Goal: Task Accomplishment & Management: Complete application form

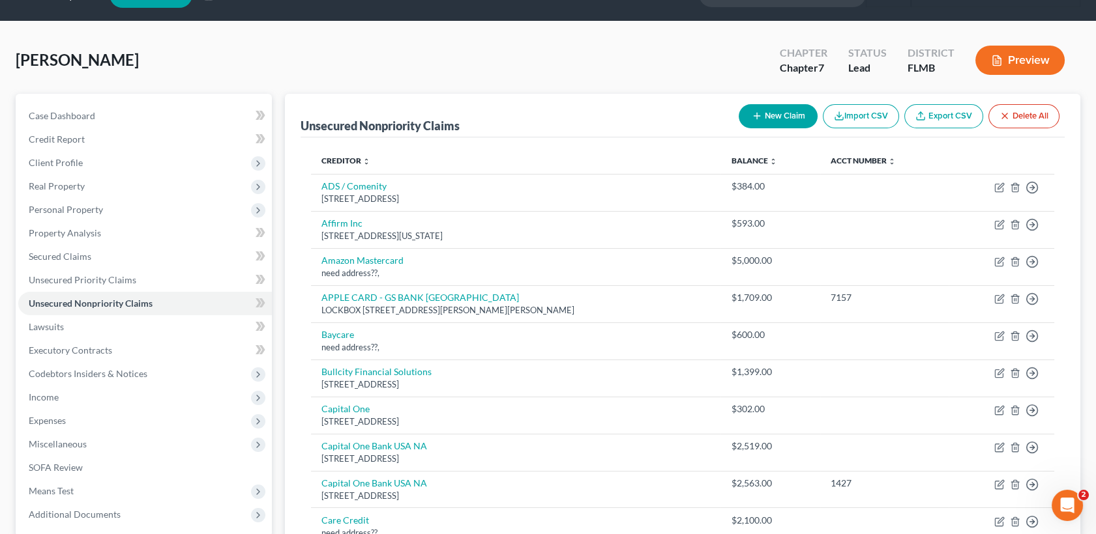
scroll to position [22, 0]
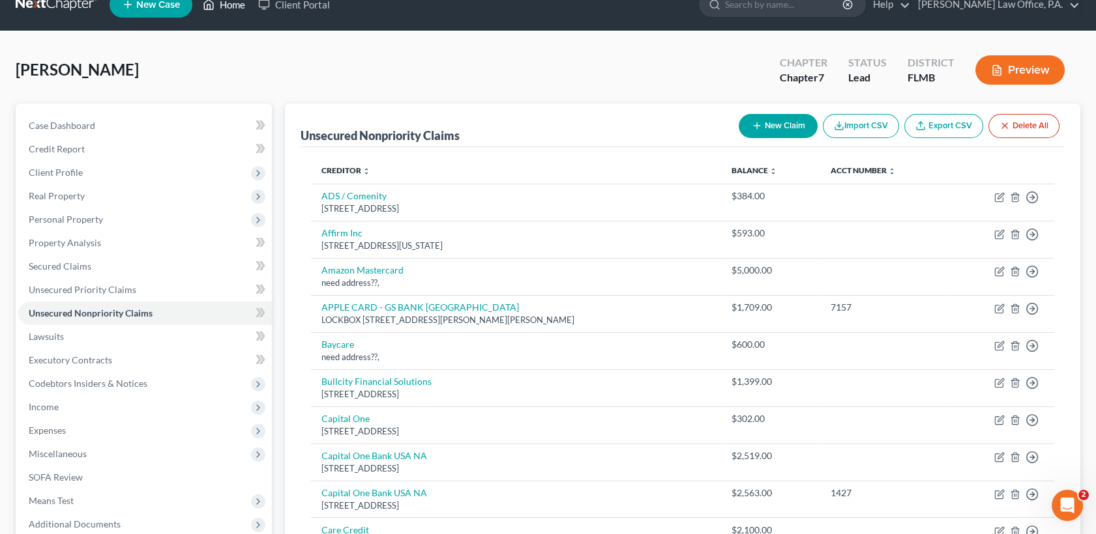
click at [220, 8] on link "Home" at bounding box center [223, 4] width 55 height 23
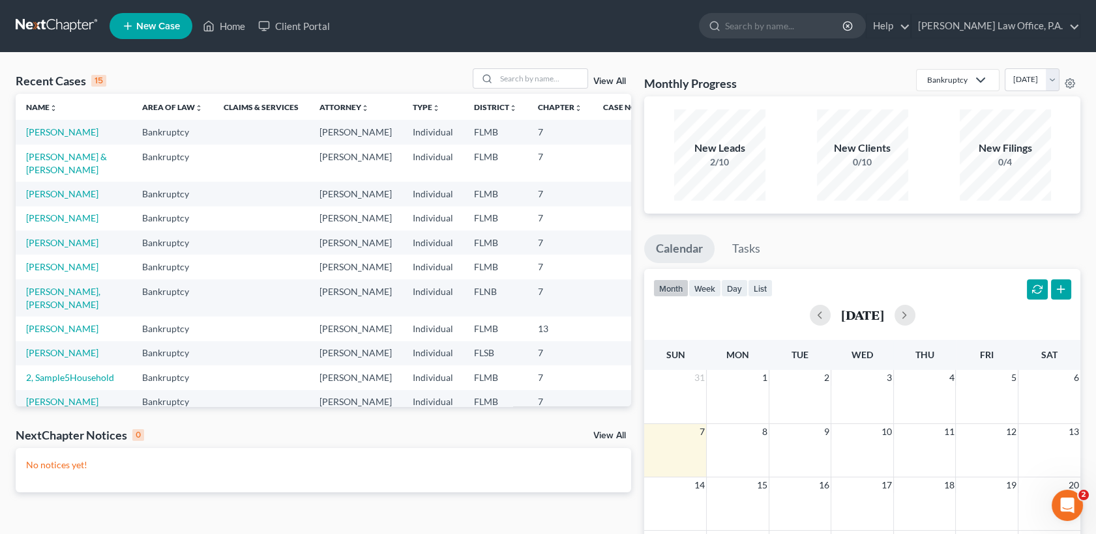
click at [165, 24] on span "New Case" at bounding box center [158, 27] width 44 height 10
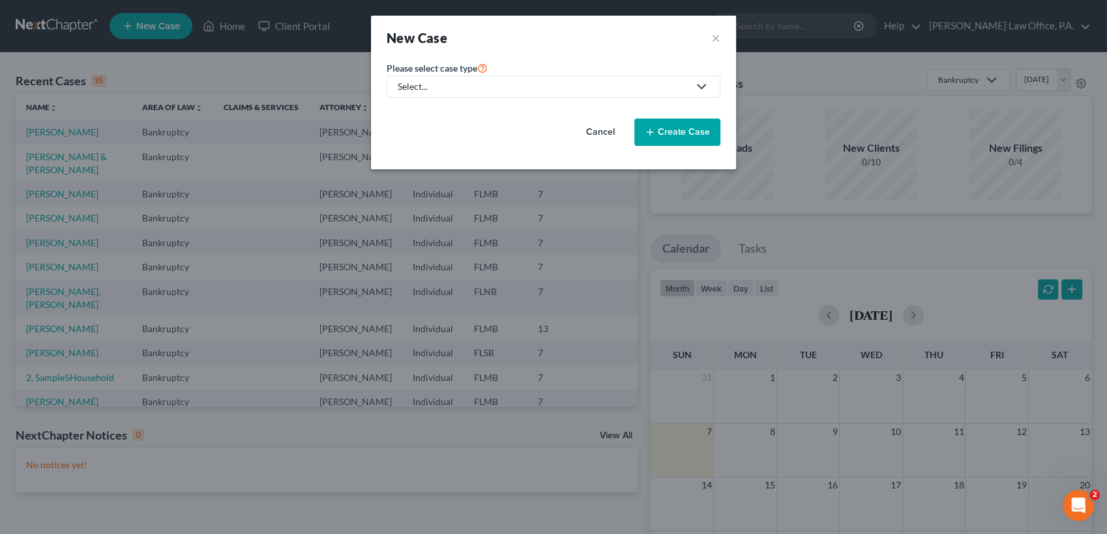
click at [482, 84] on div "Select..." at bounding box center [543, 86] width 291 height 13
click at [438, 112] on div "Bankruptcy" at bounding box center [422, 112] width 47 height 13
select select "15"
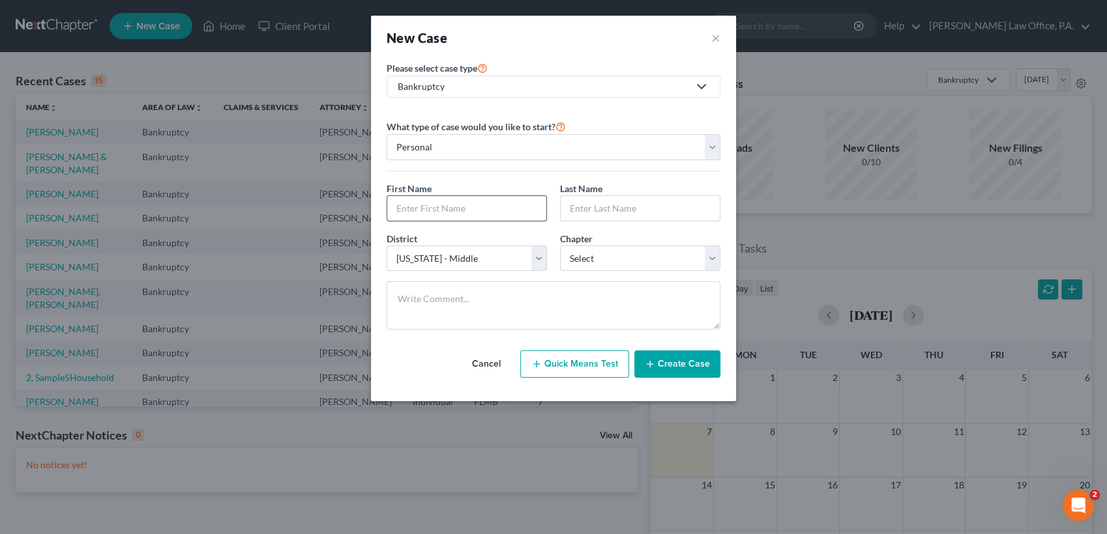
click at [476, 205] on input "text" at bounding box center [466, 208] width 159 height 25
type input "O"
type input "[PERSON_NAME]"
click at [647, 264] on select "Select 7 11 12 13" at bounding box center [640, 259] width 160 height 26
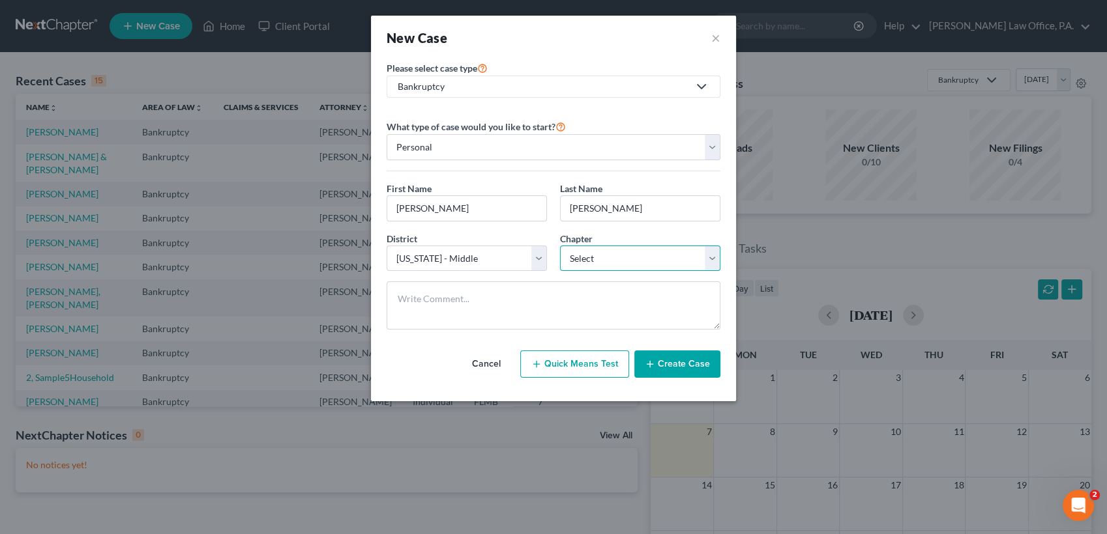
select select "3"
click at [560, 246] on select "Select 7 11 12 13" at bounding box center [640, 259] width 160 height 26
click at [703, 368] on button "Create Case" at bounding box center [677, 364] width 86 height 27
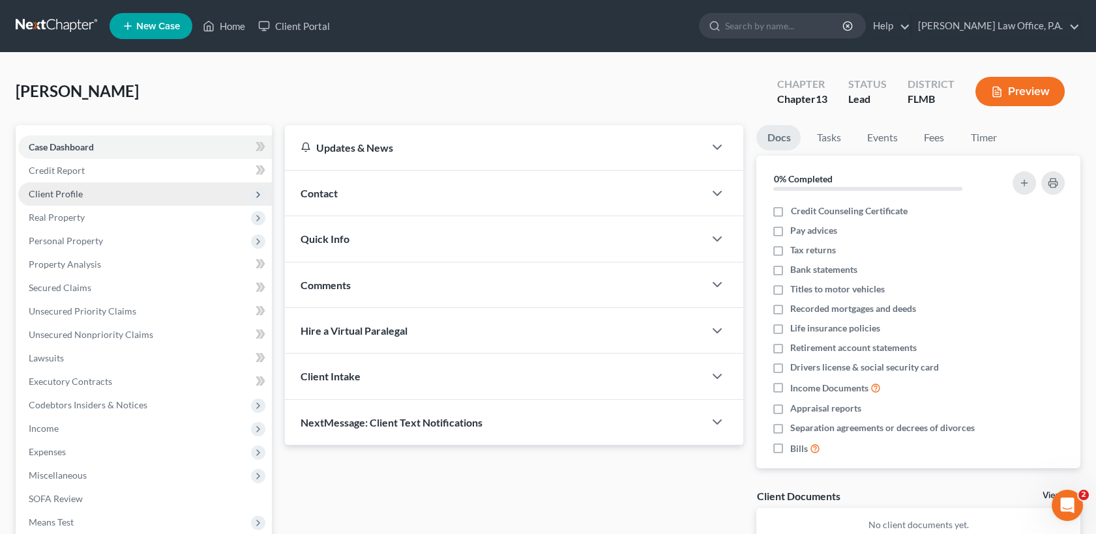
click at [95, 189] on span "Client Profile" at bounding box center [145, 194] width 254 height 23
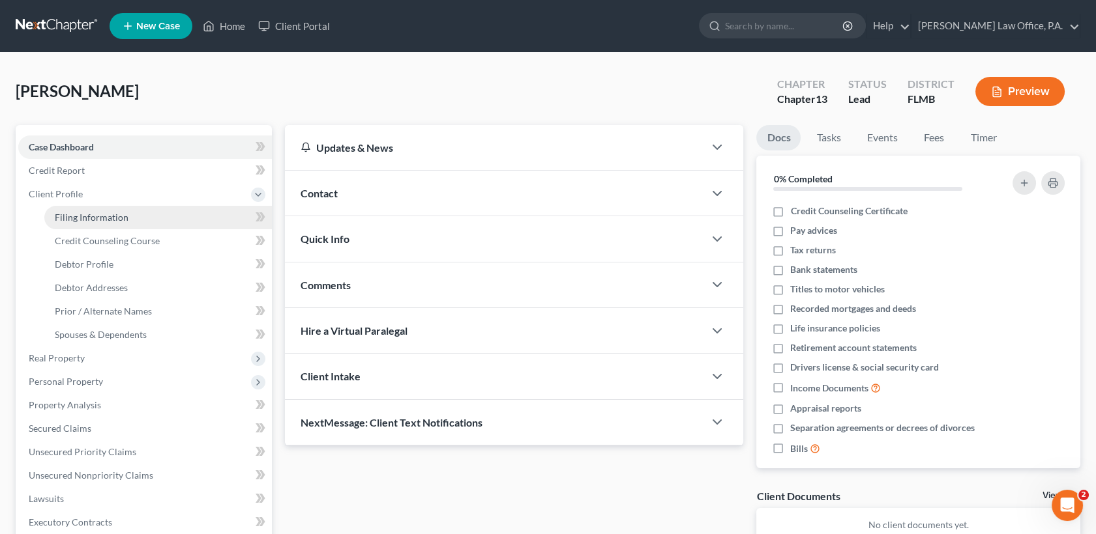
click at [136, 220] on link "Filing Information" at bounding box center [157, 217] width 227 height 23
select select "1"
select select "0"
select select "3"
select select "15"
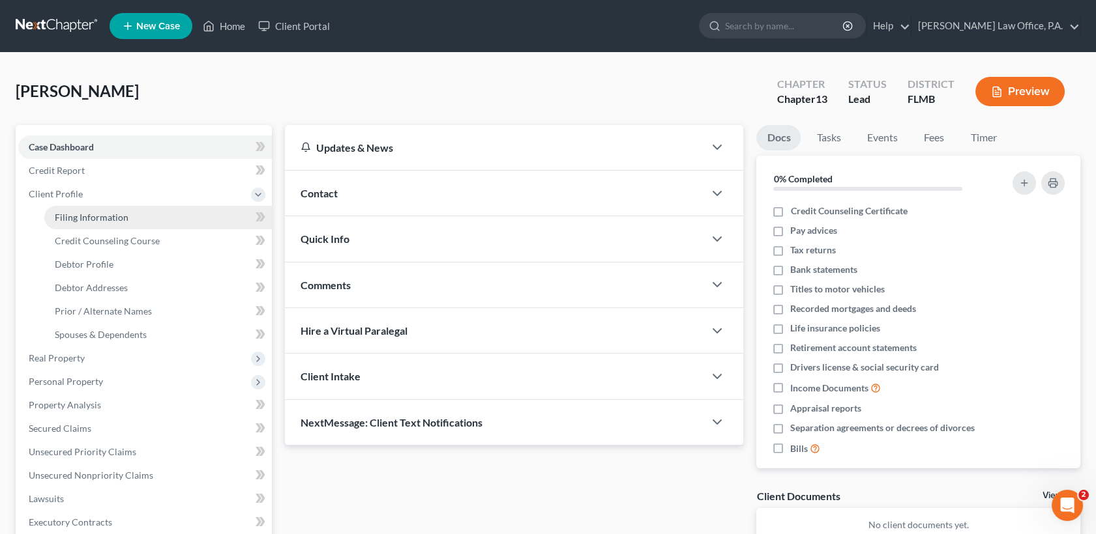
select select "9"
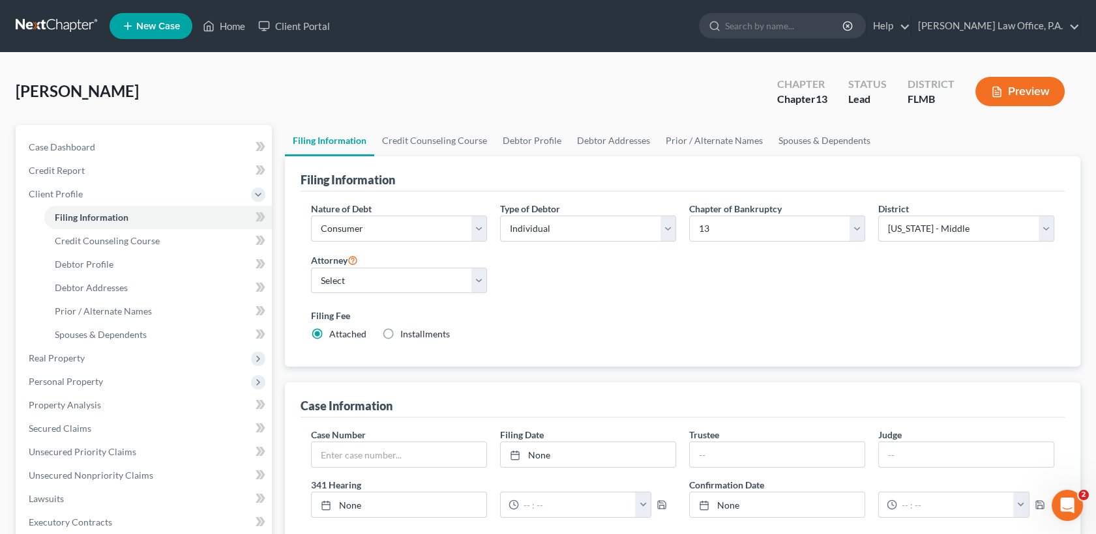
scroll to position [336, 0]
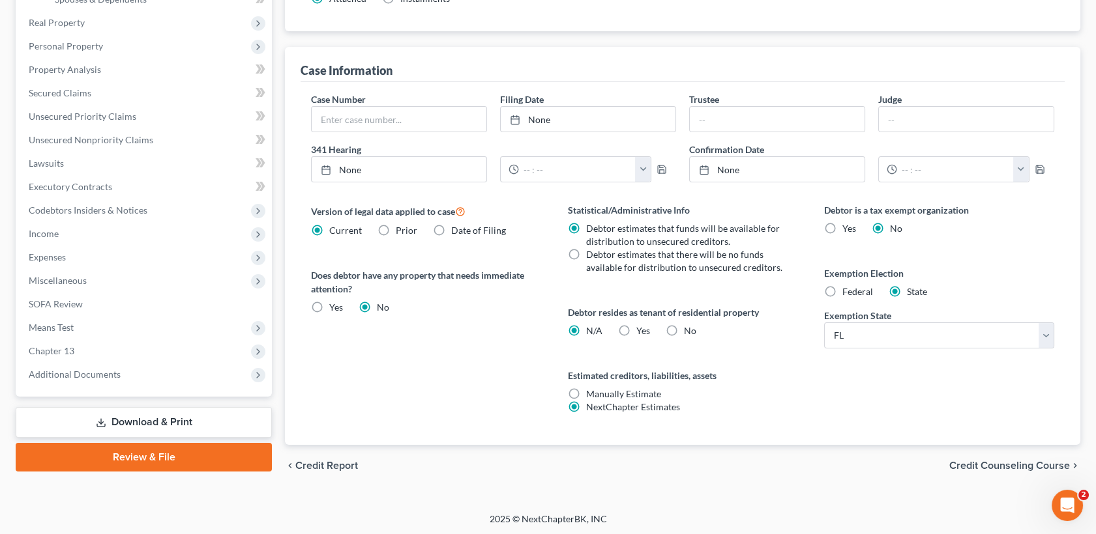
click at [684, 329] on label "No" at bounding box center [690, 331] width 12 height 13
click at [689, 329] on input "No" at bounding box center [693, 329] width 8 height 8
radio input "true"
radio input "false"
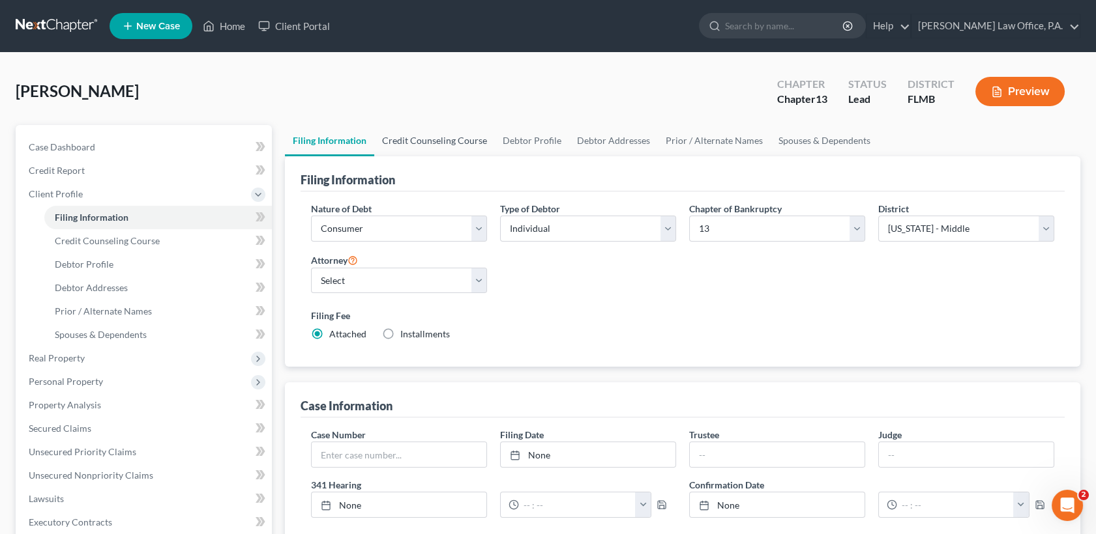
click at [472, 135] on link "Credit Counseling Course" at bounding box center [434, 140] width 121 height 31
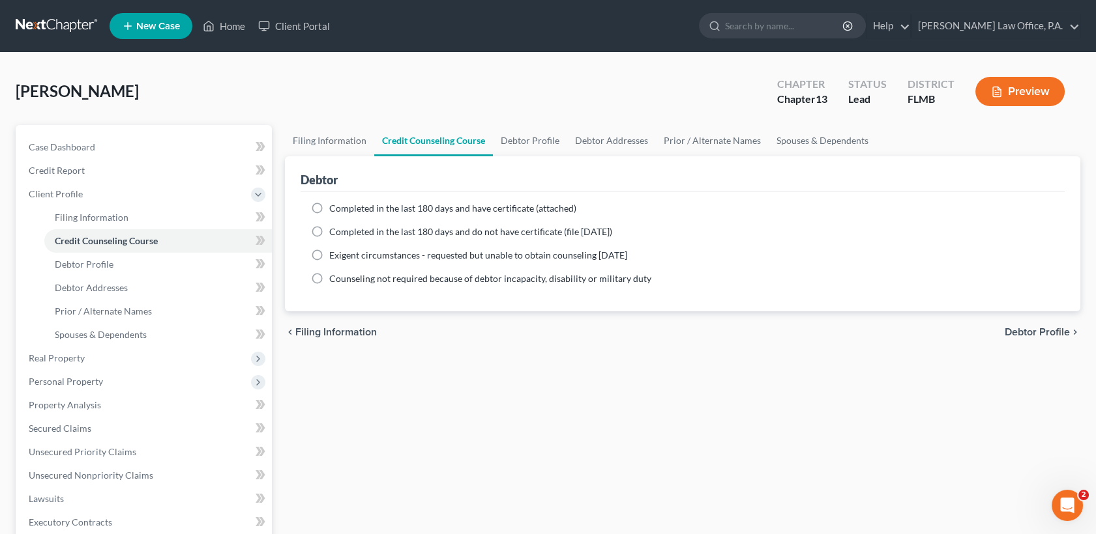
click at [329, 250] on label "Exigent circumstances - requested but unable to obtain counseling [DATE]" at bounding box center [478, 255] width 298 height 13
click at [334, 250] on input "Exigent circumstances - requested but unable to obtain counseling [DATE]" at bounding box center [338, 253] width 8 height 8
radio input "true"
click at [542, 132] on link "Debtor Profile" at bounding box center [530, 140] width 74 height 31
select select "0"
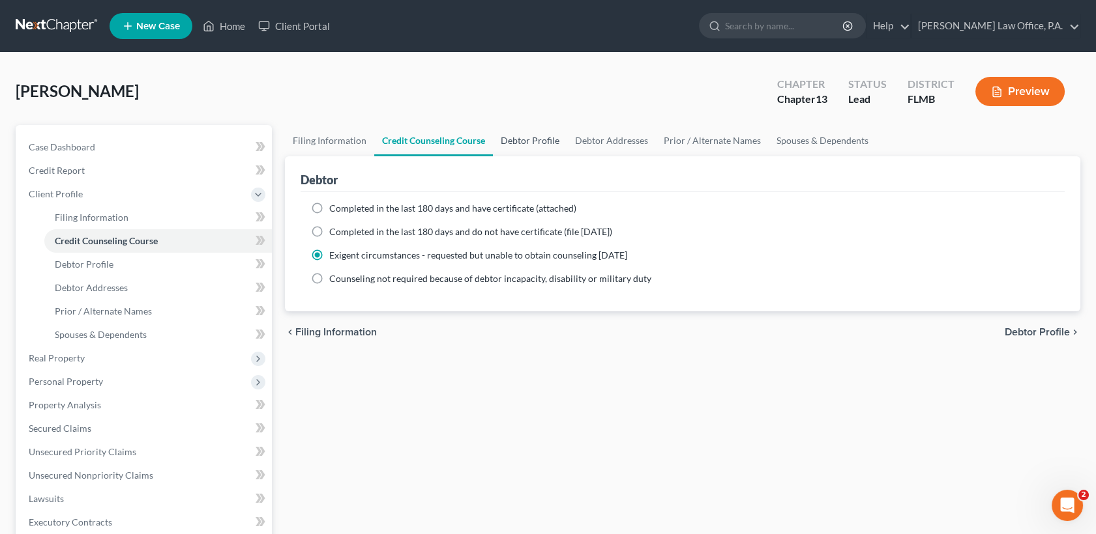
select select "0"
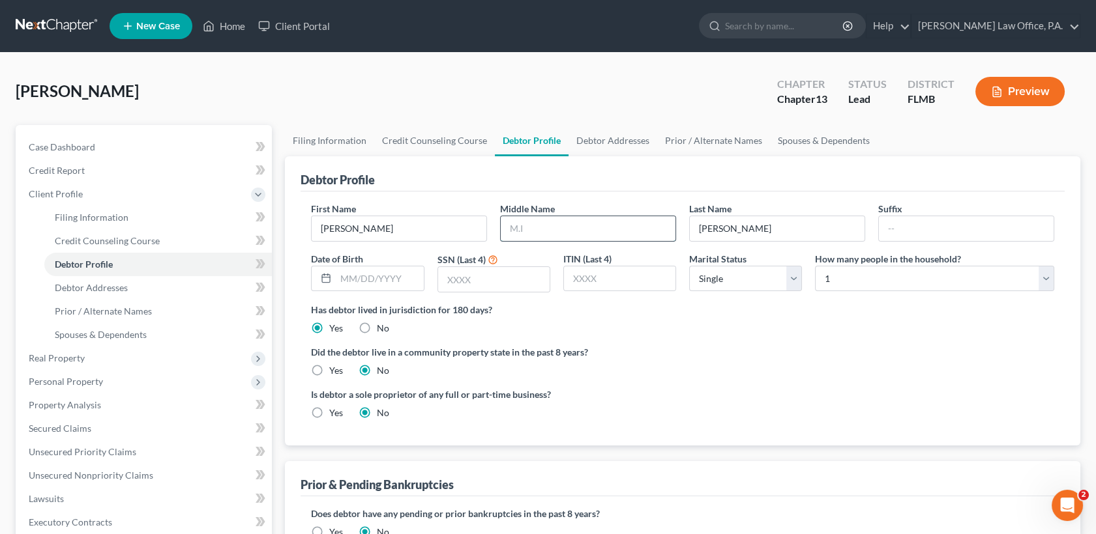
click at [577, 216] on input "text" at bounding box center [588, 228] width 175 height 25
type input "B"
click at [610, 138] on link "Debtor Addresses" at bounding box center [612, 140] width 89 height 31
select select "0"
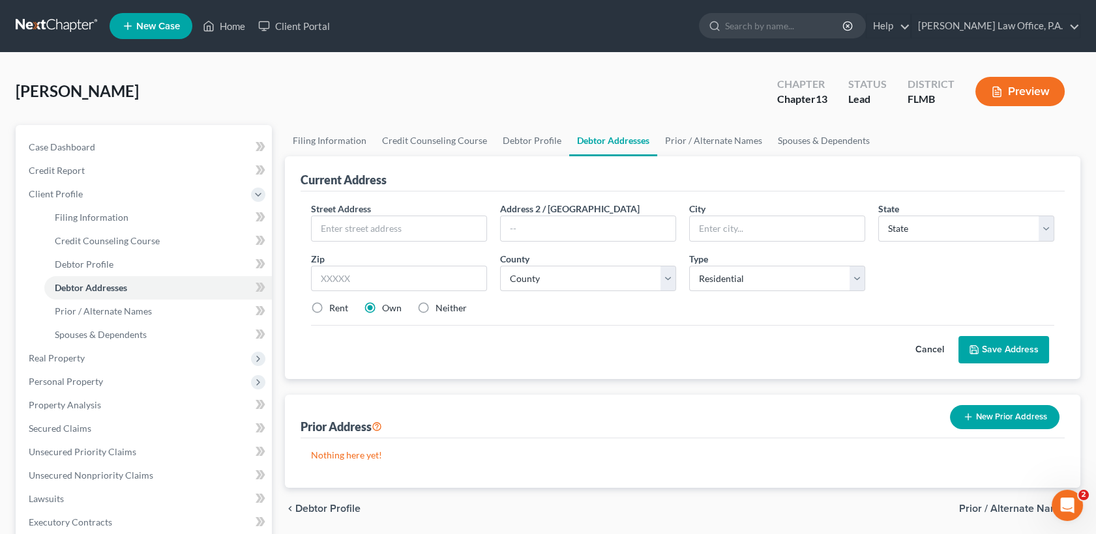
click at [475, 263] on div "Zip *" at bounding box center [398, 272] width 189 height 40
click at [472, 271] on input "text" at bounding box center [399, 279] width 176 height 26
type input "34691"
click at [518, 339] on div "Cancel Save Address" at bounding box center [682, 344] width 743 height 38
type input "Holiday"
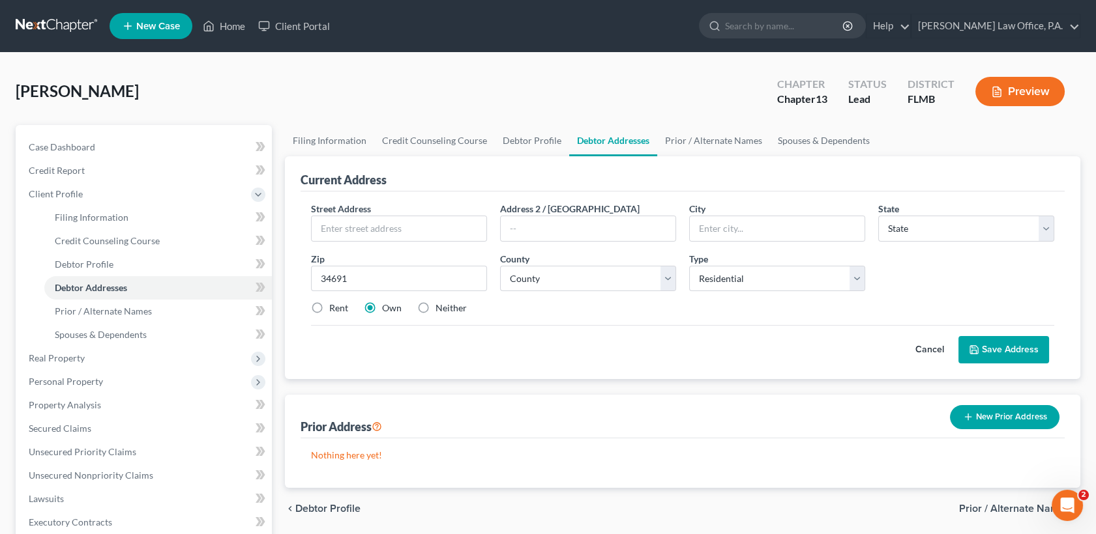
select select "9"
click at [387, 216] on input "text" at bounding box center [399, 228] width 175 height 25
type input "[STREET_ADDRESS]"
click at [1019, 340] on button "Save Address" at bounding box center [1003, 349] width 91 height 27
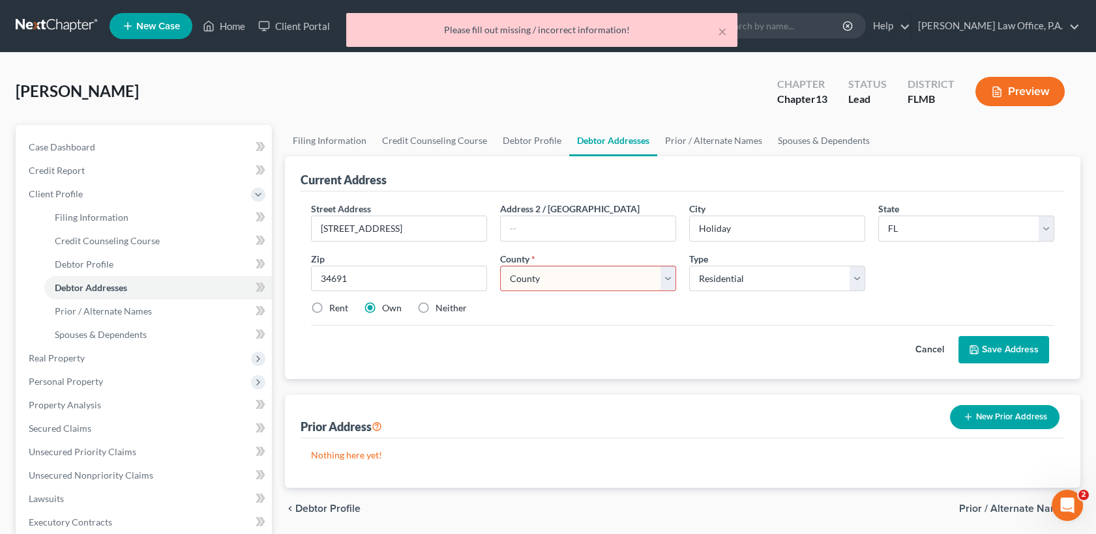
click at [568, 279] on select "County [GEOGRAPHIC_DATA] [GEOGRAPHIC_DATA] [GEOGRAPHIC_DATA] [GEOGRAPHIC_DATA] …" at bounding box center [588, 279] width 176 height 26
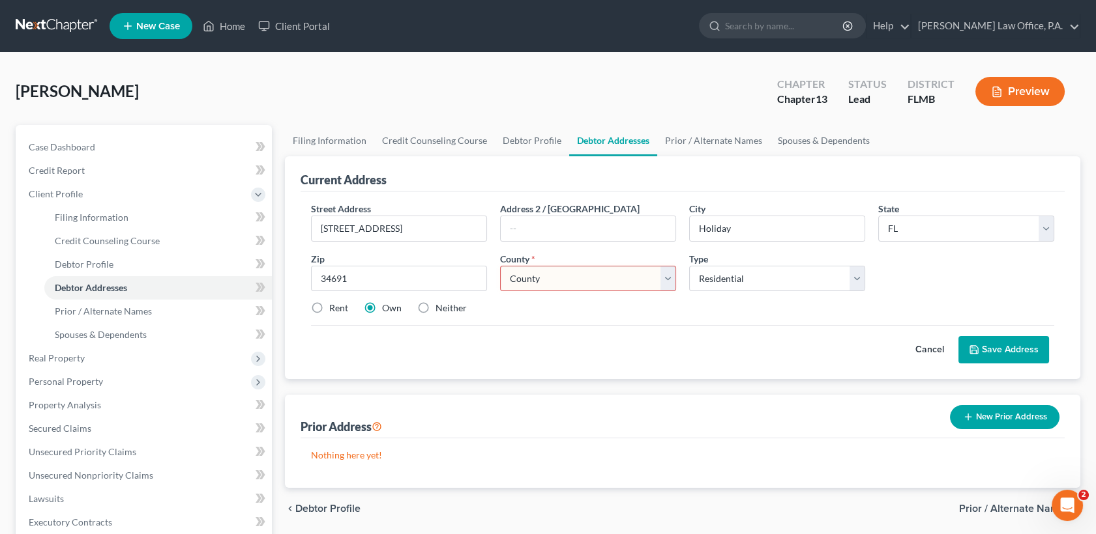
select select "50"
click at [500, 266] on select "County [GEOGRAPHIC_DATA] [GEOGRAPHIC_DATA] [GEOGRAPHIC_DATA] [GEOGRAPHIC_DATA] …" at bounding box center [588, 279] width 176 height 26
click at [1033, 350] on button "Save Address" at bounding box center [1003, 349] width 91 height 27
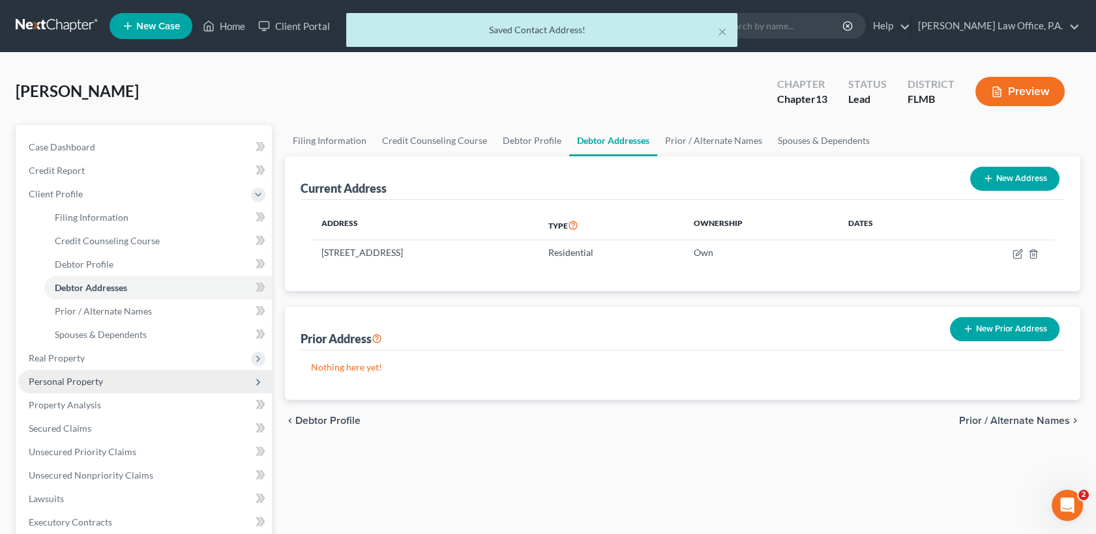
click at [113, 383] on span "Personal Property" at bounding box center [145, 381] width 254 height 23
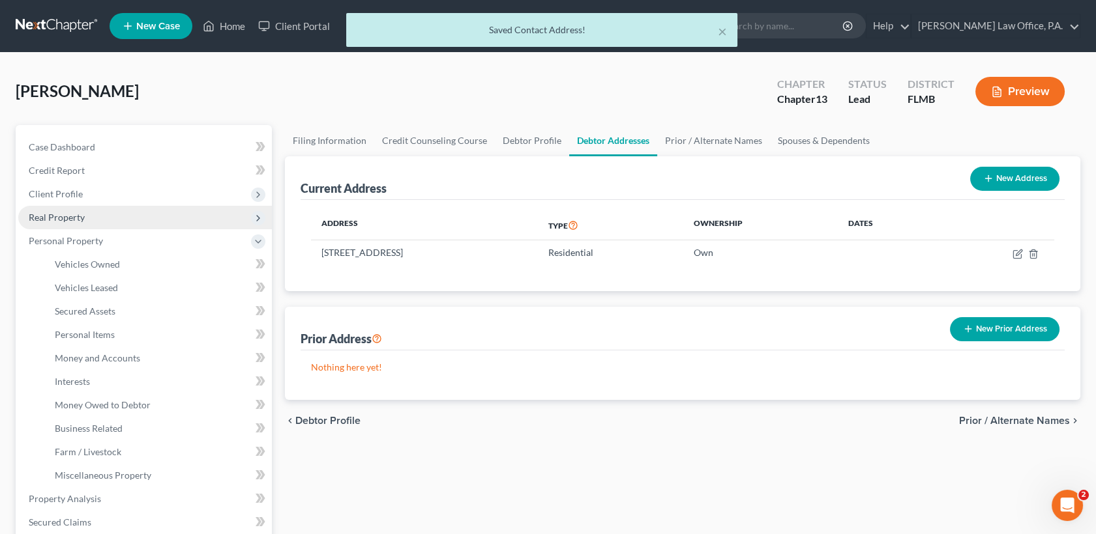
click at [120, 220] on span "Real Property" at bounding box center [145, 217] width 254 height 23
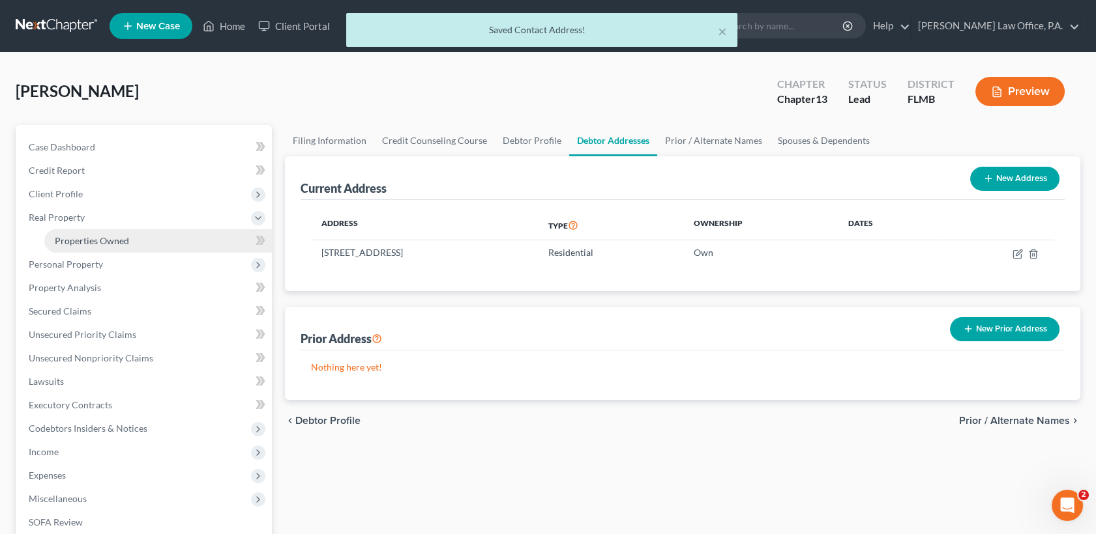
click at [123, 238] on span "Properties Owned" at bounding box center [92, 240] width 74 height 11
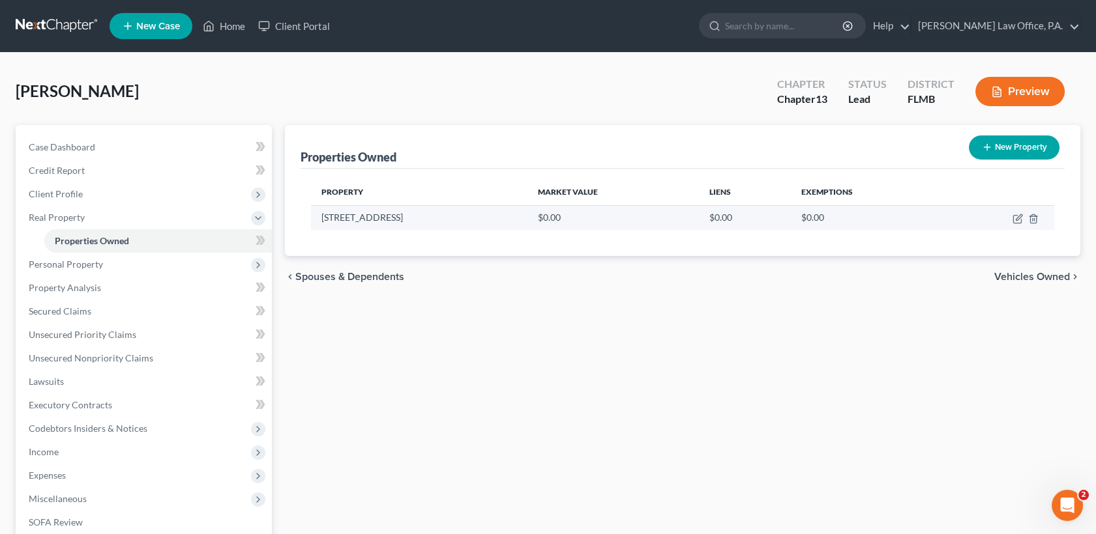
click at [1016, 211] on td at bounding box center [999, 217] width 110 height 25
click at [1016, 216] on icon "button" at bounding box center [1017, 219] width 10 height 10
select select "9"
select select "50"
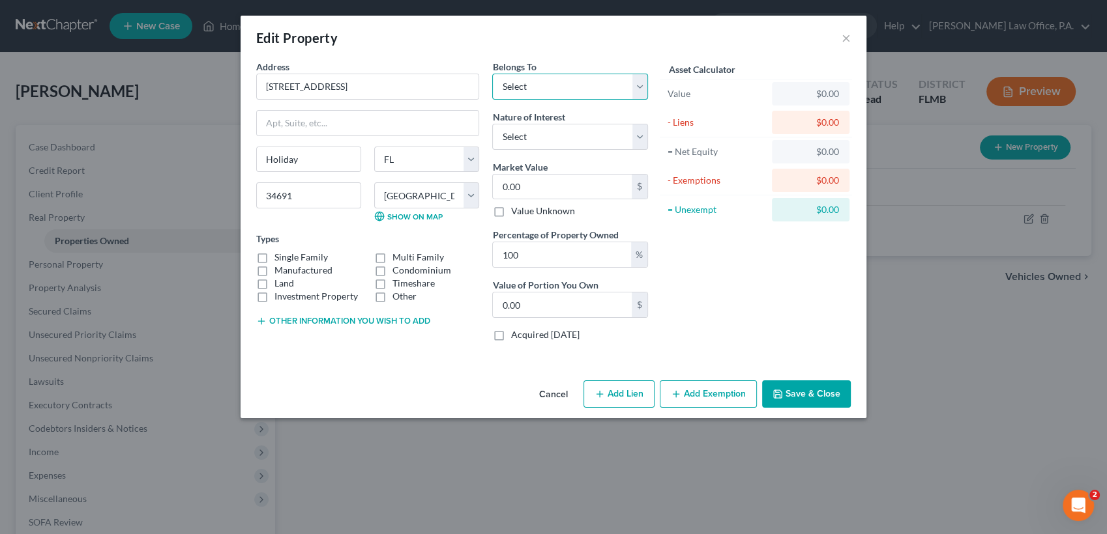
click at [592, 89] on select "Select Debtor 1 Only Debtor 2 Only Debtor 1 And Debtor 2 Only At Least One Of T…" at bounding box center [570, 87] width 156 height 26
select select "0"
click at [492, 74] on select "Select Debtor 1 Only Debtor 2 Only Debtor 1 And Debtor 2 Only At Least One Of T…" at bounding box center [570, 87] width 156 height 26
click at [274, 254] on label "Single Family" at bounding box center [300, 257] width 53 height 13
click at [280, 254] on input "Single Family" at bounding box center [284, 255] width 8 height 8
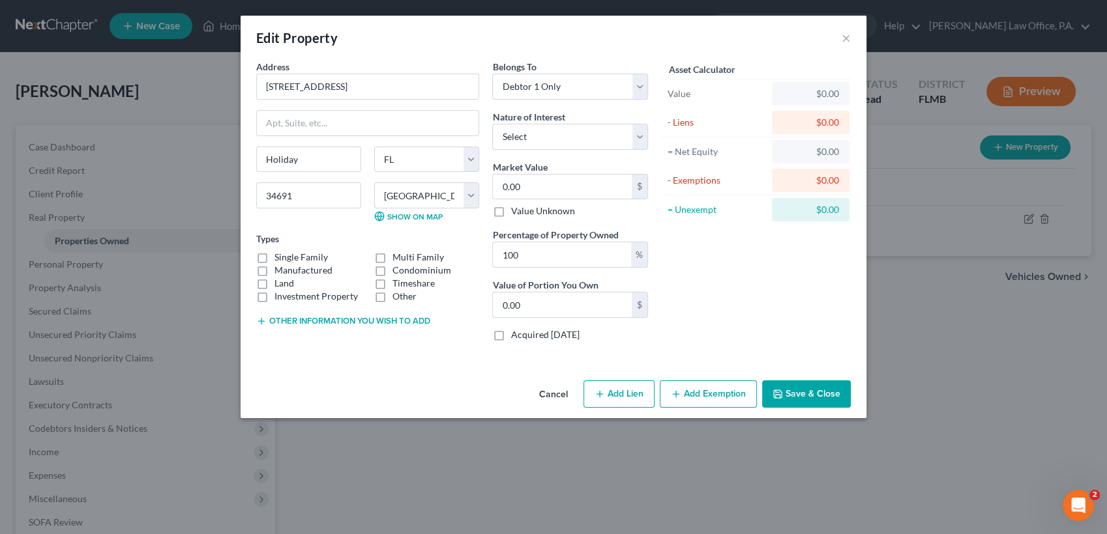
checkbox input "true"
click at [604, 127] on select "Select Fee Simple Joint Tenant Life Estate Equitable Interest Future Interest T…" at bounding box center [570, 137] width 156 height 26
select select "0"
click at [492, 124] on select "Select Fee Simple Joint Tenant Life Estate Equitable Interest Future Interest T…" at bounding box center [570, 137] width 156 height 26
click at [563, 186] on input "0.00" at bounding box center [562, 187] width 139 height 25
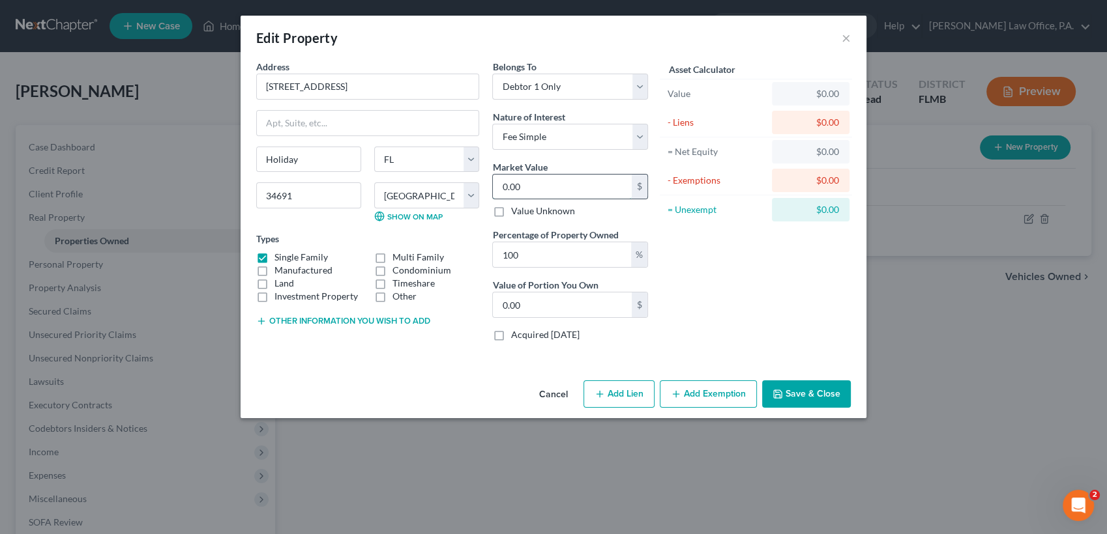
type input "1"
type input "1.00"
type input "19"
type input "19.00"
type input "191"
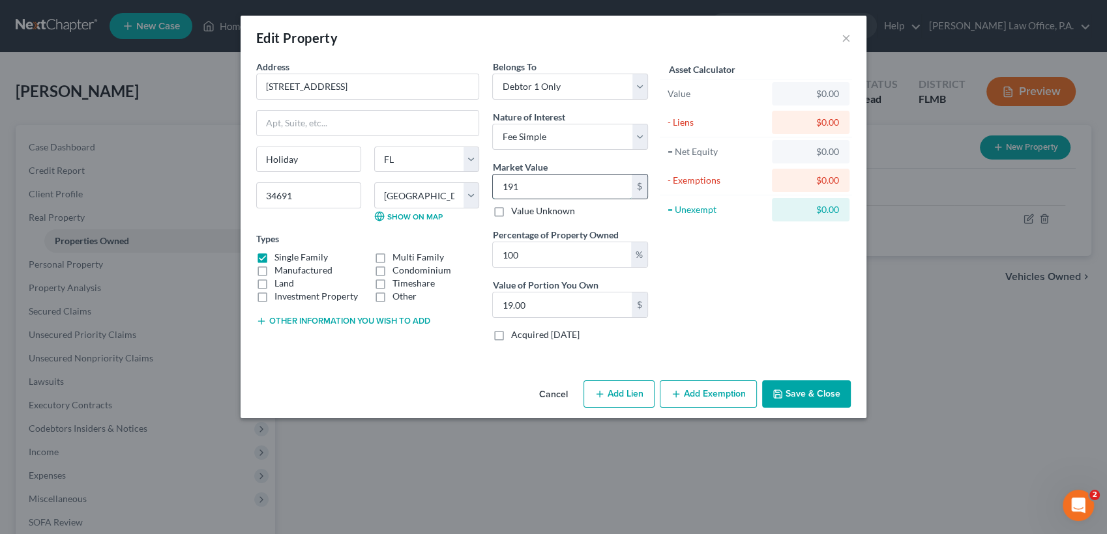
type input "191.00"
type input "1916"
type input "1,916.00"
type input "1,9160"
type input "19,160.00"
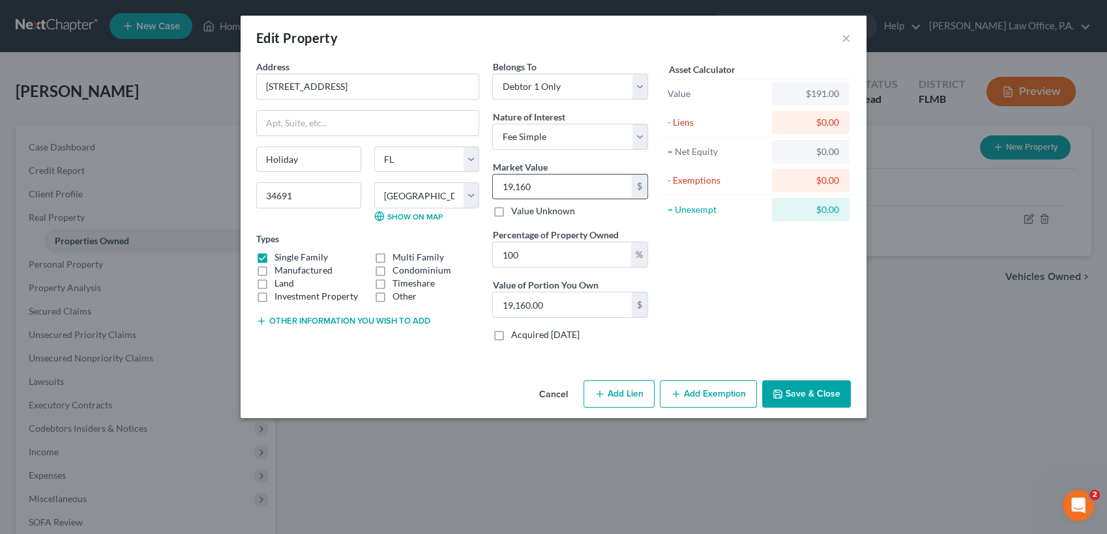
type input "19,1600"
type input "191,600.00"
type input "191,600"
click at [831, 394] on button "Save & Close" at bounding box center [806, 394] width 89 height 27
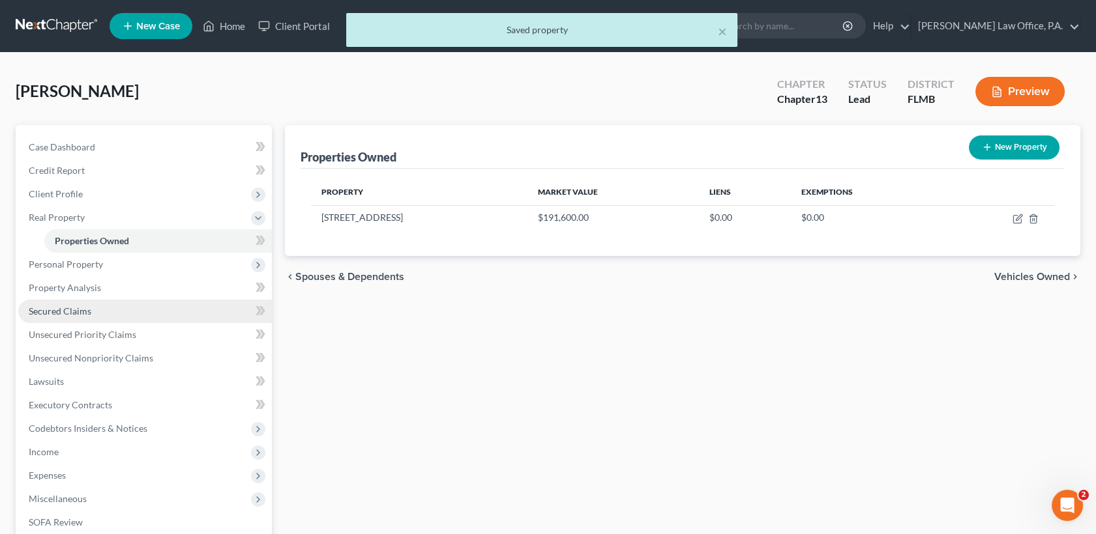
click at [102, 314] on link "Secured Claims" at bounding box center [145, 311] width 254 height 23
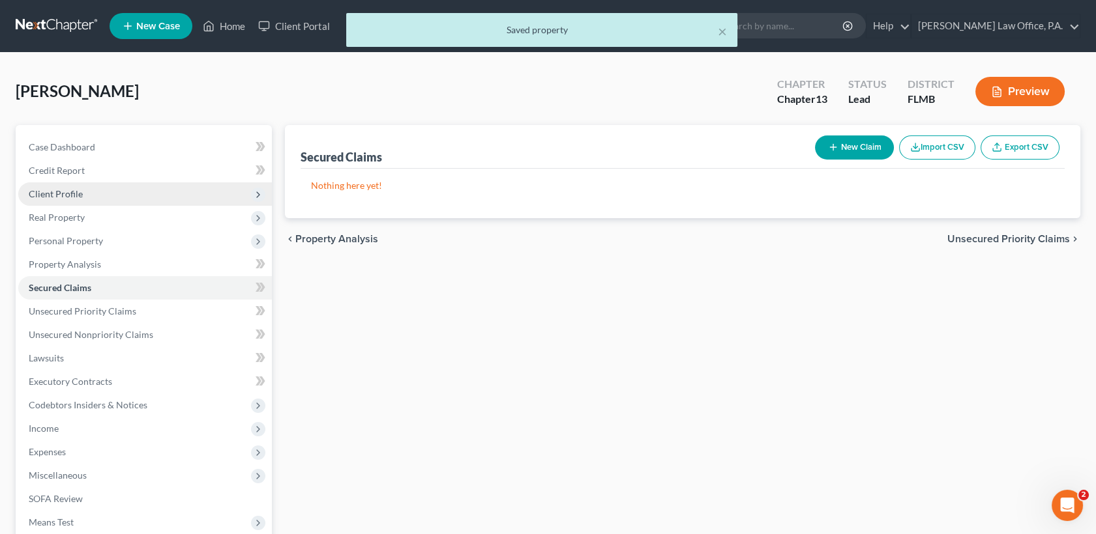
click at [105, 192] on span "Client Profile" at bounding box center [145, 194] width 254 height 23
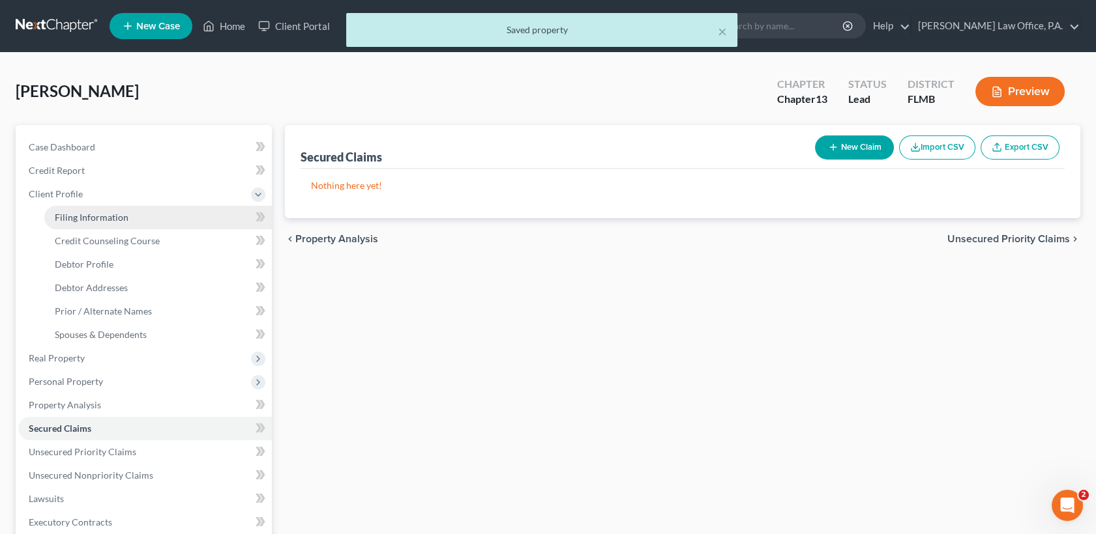
click at [111, 219] on span "Filing Information" at bounding box center [92, 217] width 74 height 11
select select "1"
select select "0"
select select "3"
select select "15"
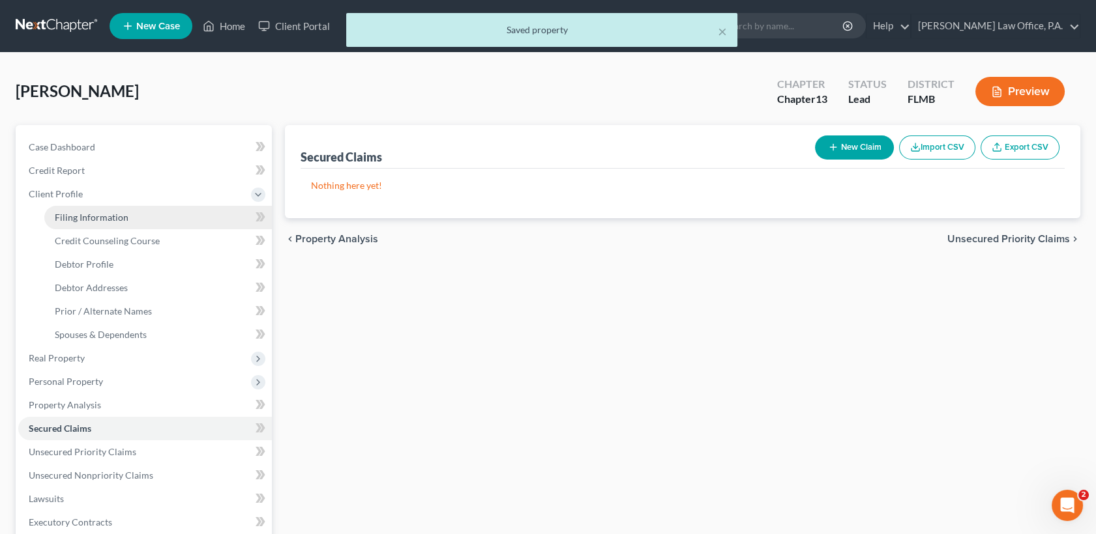
select select "0"
select select "9"
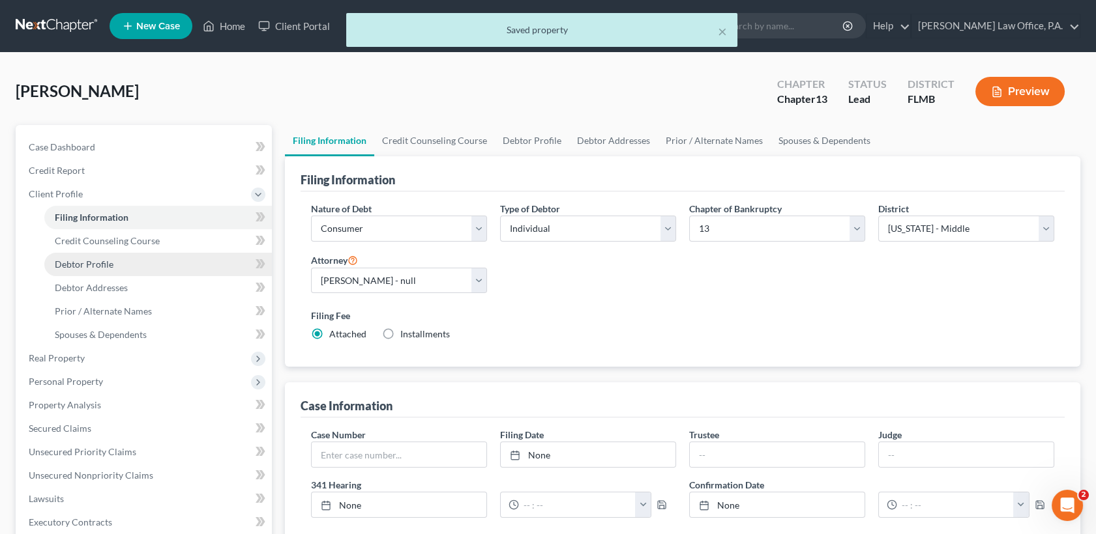
click at [115, 268] on link "Debtor Profile" at bounding box center [157, 264] width 227 height 23
select select "0"
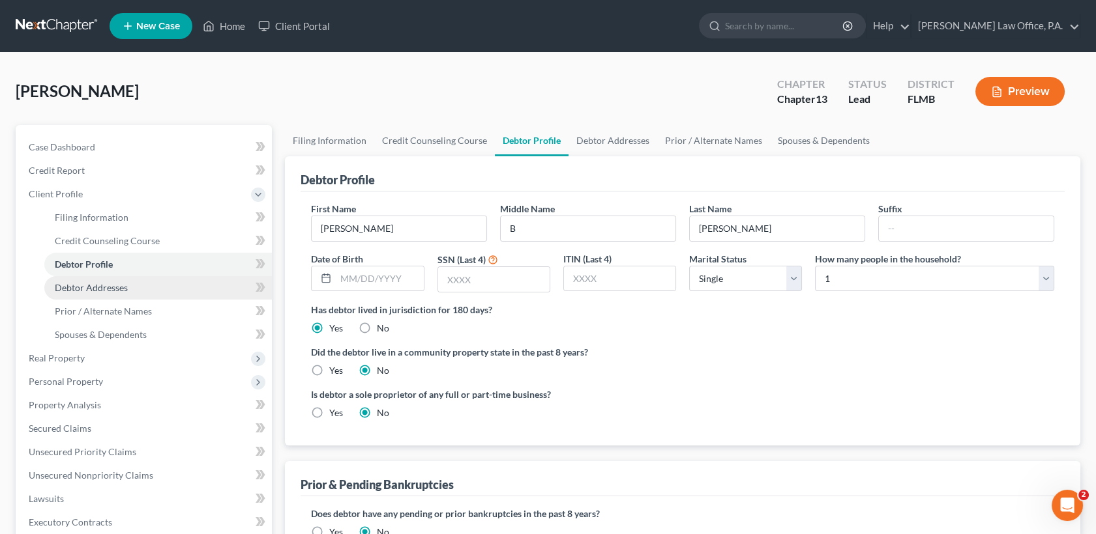
click at [117, 292] on span "Debtor Addresses" at bounding box center [91, 287] width 73 height 11
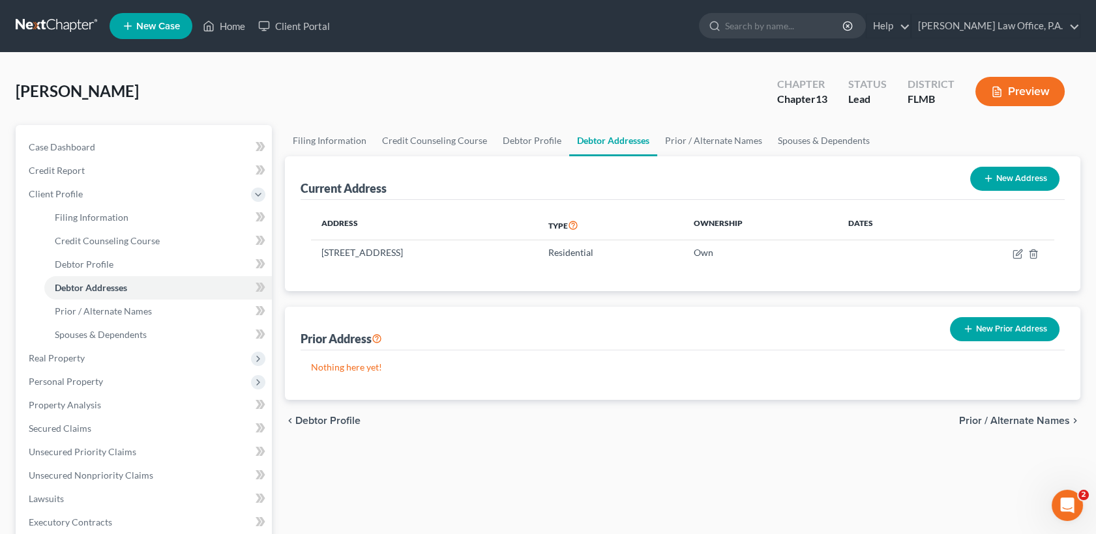
click at [1017, 173] on button "New Address" at bounding box center [1014, 179] width 89 height 24
select select "0"
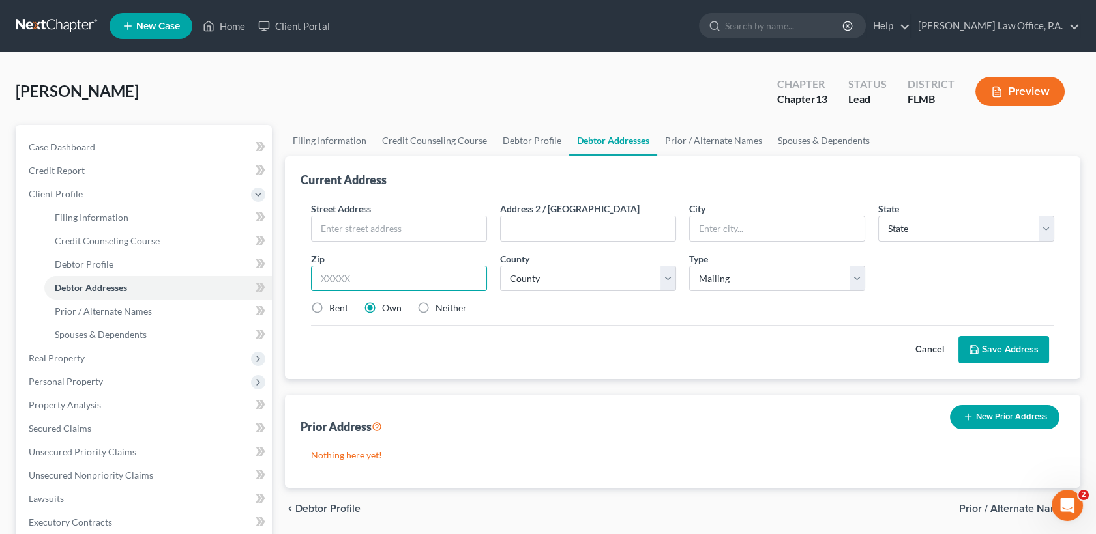
click at [381, 271] on input "text" at bounding box center [399, 279] width 176 height 26
type input "34691"
type input "Holiday"
select select "9"
click at [387, 237] on input "text" at bounding box center [399, 228] width 175 height 25
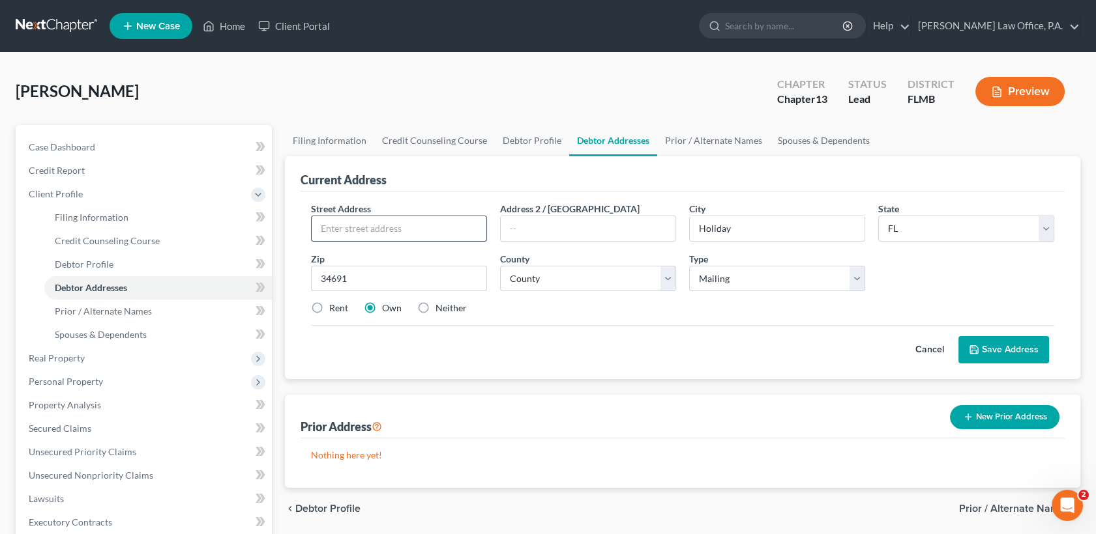
click at [387, 237] on input "text" at bounding box center [399, 228] width 175 height 25
paste input "[STREET_ADDRESS]"
drag, startPoint x: 379, startPoint y: 226, endPoint x: 546, endPoint y: 269, distance: 172.2
click at [546, 269] on div "Street Address * [STREET_ADDRESS]-101 Address [GEOGRAPHIC_DATA] * Holiday State…" at bounding box center [682, 264] width 756 height 124
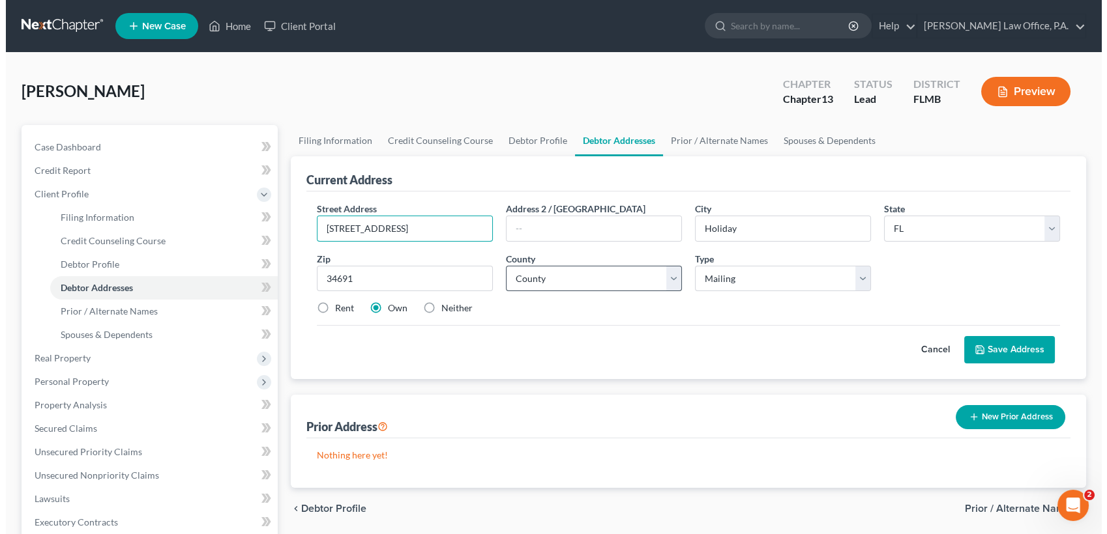
scroll to position [0, 0]
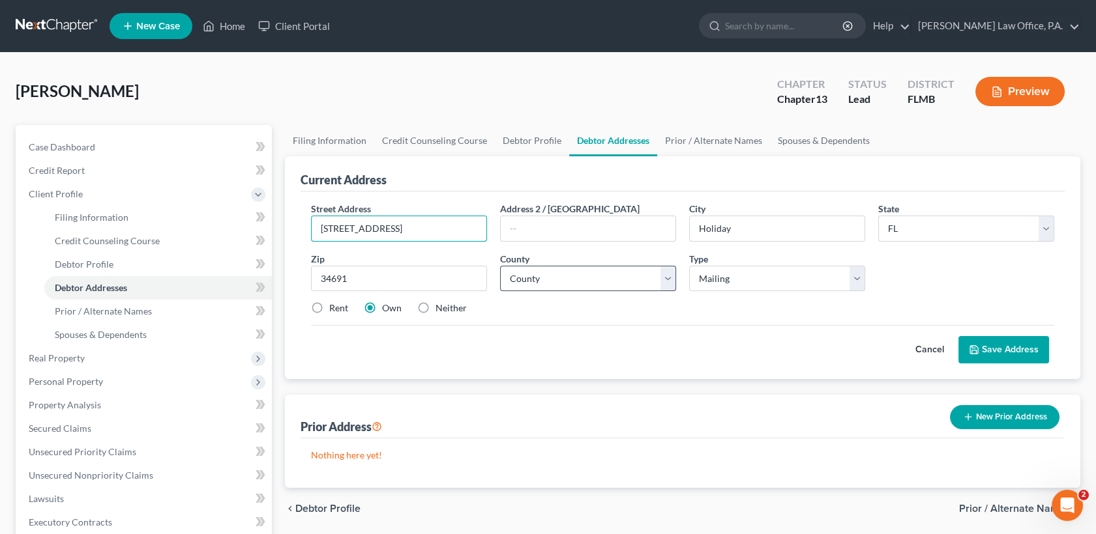
type input "[STREET_ADDRESS]"
click at [647, 267] on select "County [GEOGRAPHIC_DATA] [GEOGRAPHIC_DATA] [GEOGRAPHIC_DATA] [GEOGRAPHIC_DATA] …" at bounding box center [588, 279] width 176 height 26
select select "50"
click at [500, 266] on select "County [GEOGRAPHIC_DATA] [GEOGRAPHIC_DATA] [GEOGRAPHIC_DATA] [GEOGRAPHIC_DATA] …" at bounding box center [588, 279] width 176 height 26
click at [435, 308] on label "Neither" at bounding box center [450, 308] width 31 height 13
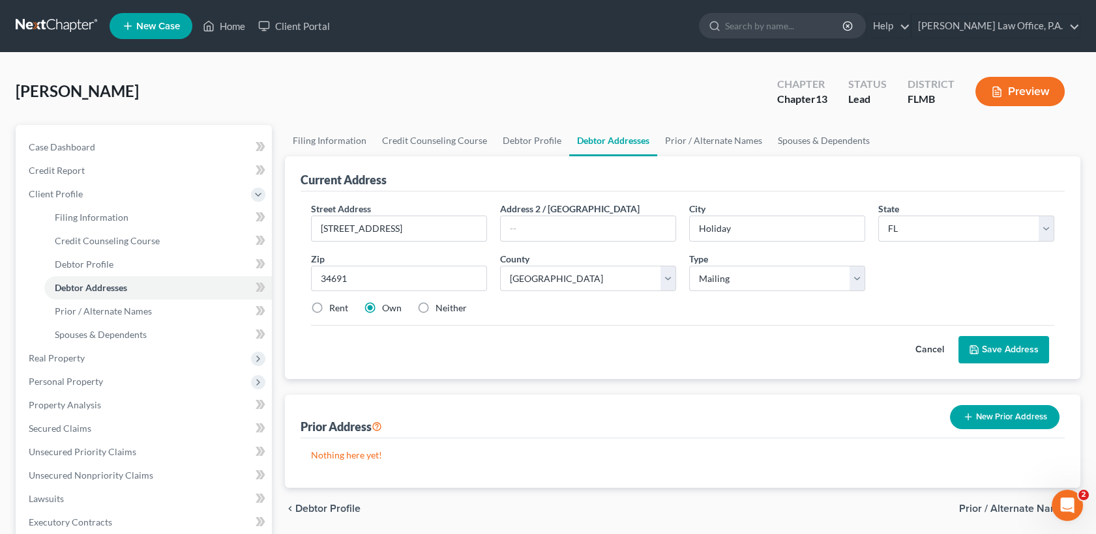
click at [441, 308] on input "Neither" at bounding box center [445, 306] width 8 height 8
radio input "true"
click at [1026, 354] on button "Save Address" at bounding box center [1003, 349] width 91 height 27
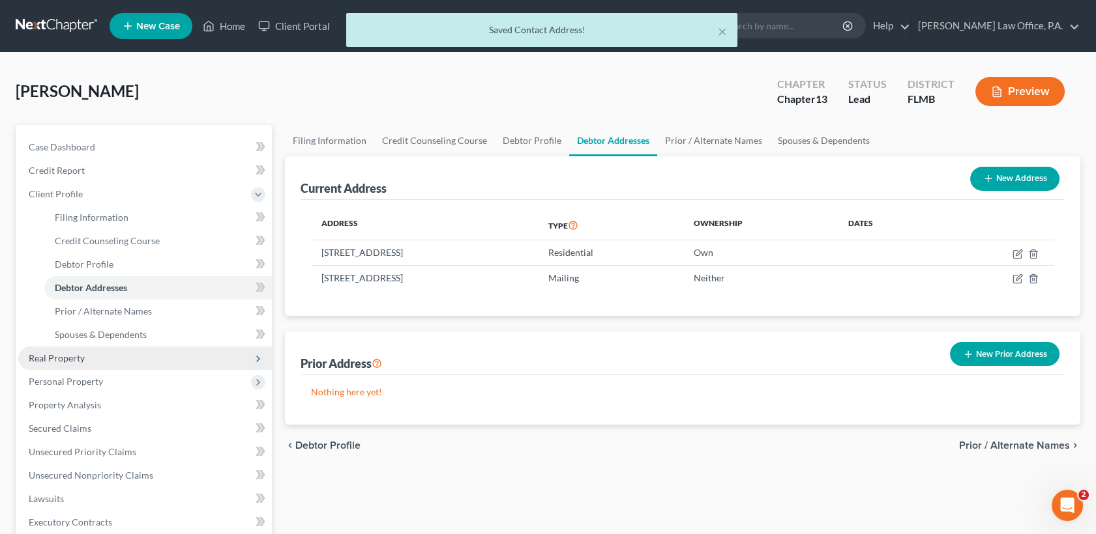
click at [173, 347] on span "Real Property" at bounding box center [145, 358] width 254 height 23
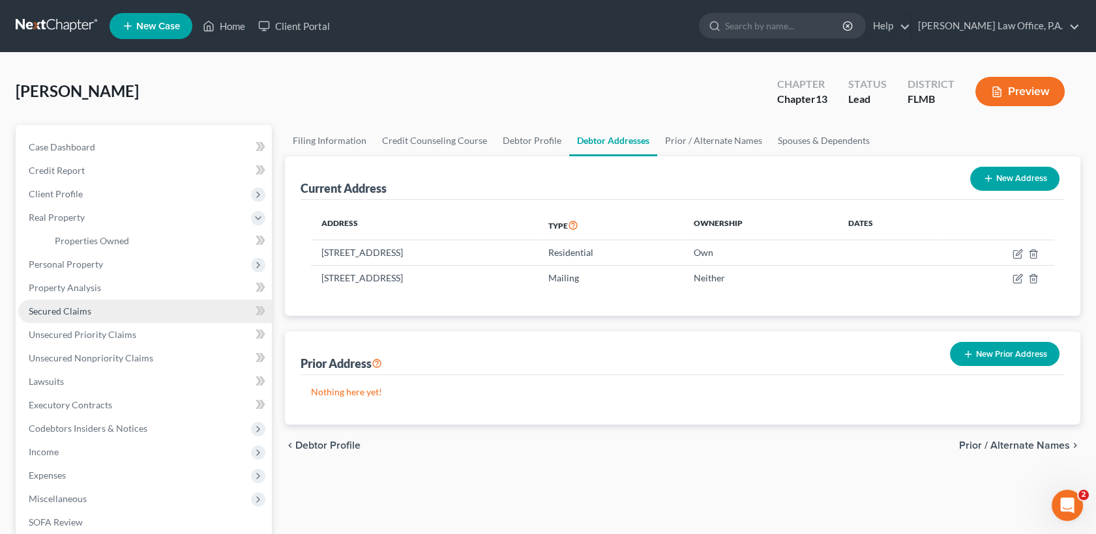
click at [161, 312] on link "Secured Claims" at bounding box center [145, 311] width 254 height 23
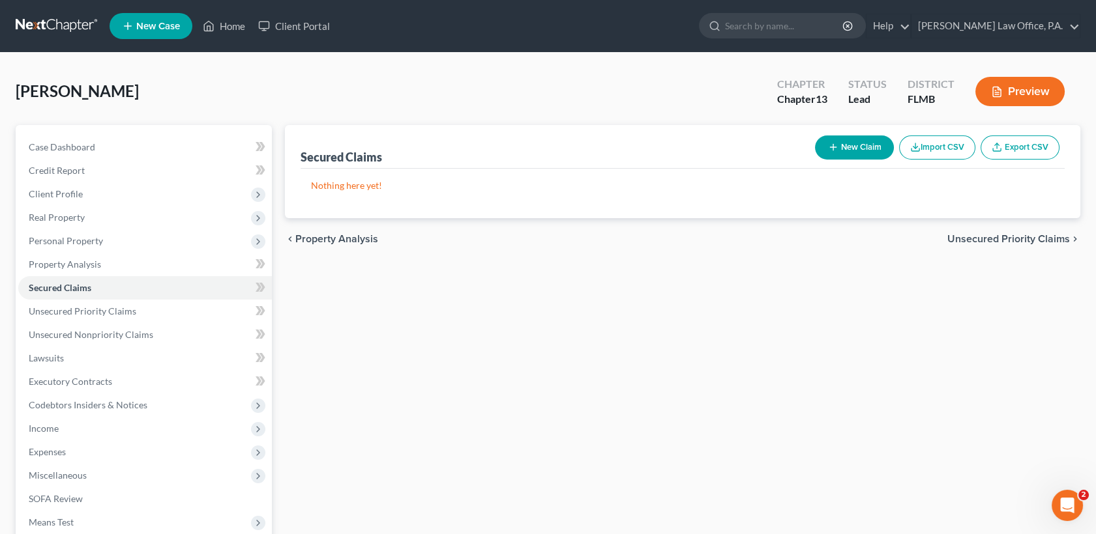
click at [855, 137] on button "New Claim" at bounding box center [854, 148] width 79 height 24
select select "0"
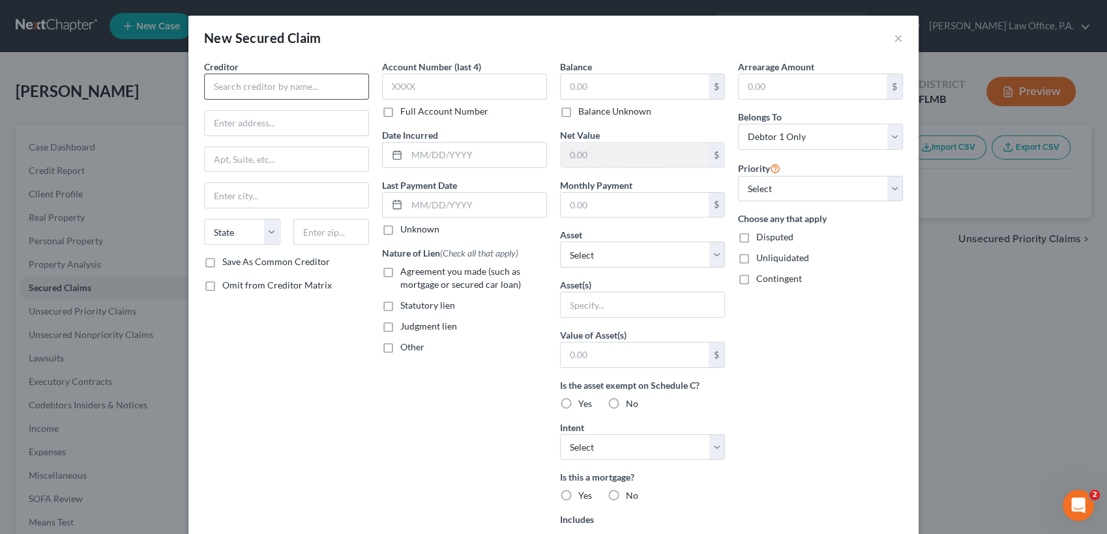
drag, startPoint x: 359, startPoint y: 37, endPoint x: 312, endPoint y: 74, distance: 59.9
click at [359, 37] on div "New Secured Claim ×" at bounding box center [553, 38] width 730 height 44
click at [297, 87] on input "text" at bounding box center [286, 87] width 165 height 26
paste input "FEDERAL HOME LOAN MORTGAGE CORPORATION, AS TRUSTEE"
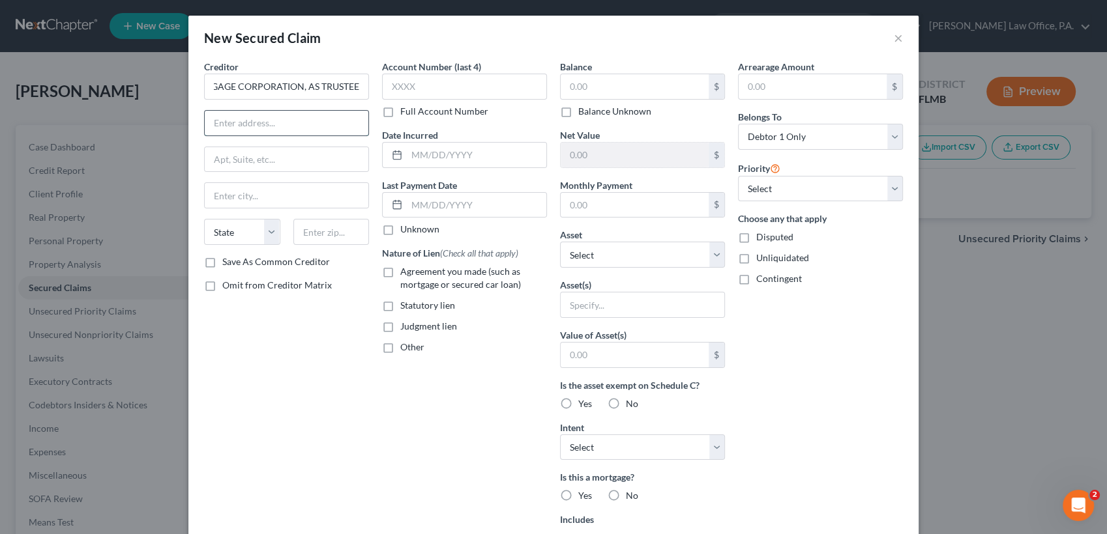
click at [300, 113] on input "text" at bounding box center [287, 123] width 164 height 25
type input "FEDERAL HOME LOAN MORTGAGE CORPORATION, AS TRUSTEE"
type input "c/o"
click at [880, 357] on div "Arrearage Amount $ Belongs To * Select Debtor 1 Only Debtor 2 Only Debtor 1 And…" at bounding box center [820, 350] width 178 height 581
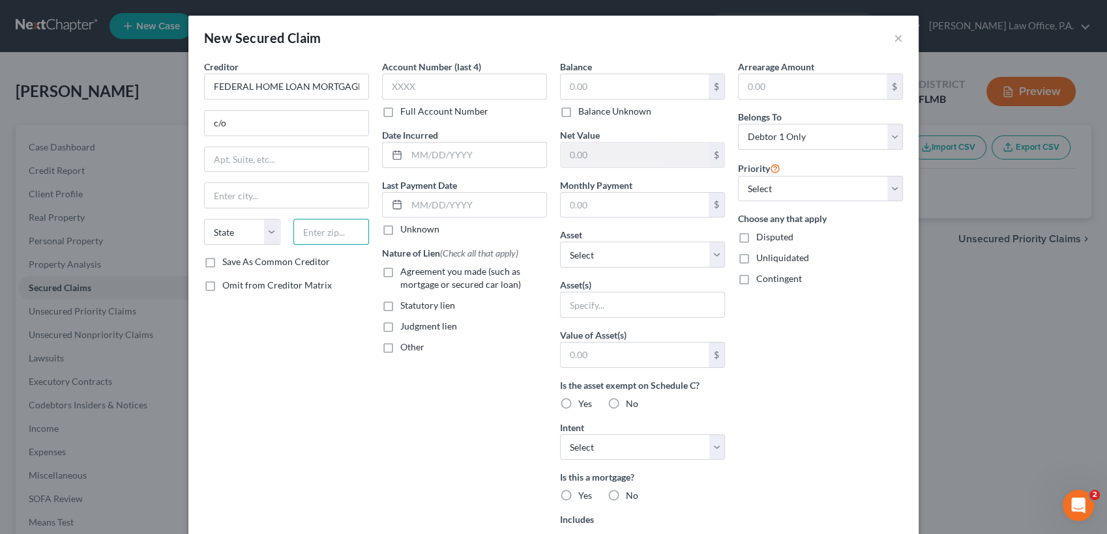
click at [321, 231] on input "text" at bounding box center [331, 232] width 76 height 26
type input "33442"
type input "[GEOGRAPHIC_DATA]"
select select "9"
click at [311, 349] on div "Creditor * FEDERAL HOME LOAN MORTGAGE CORPORATION, AS TRUSTEE c/o [GEOGRAPHIC_D…" at bounding box center [286, 350] width 178 height 581
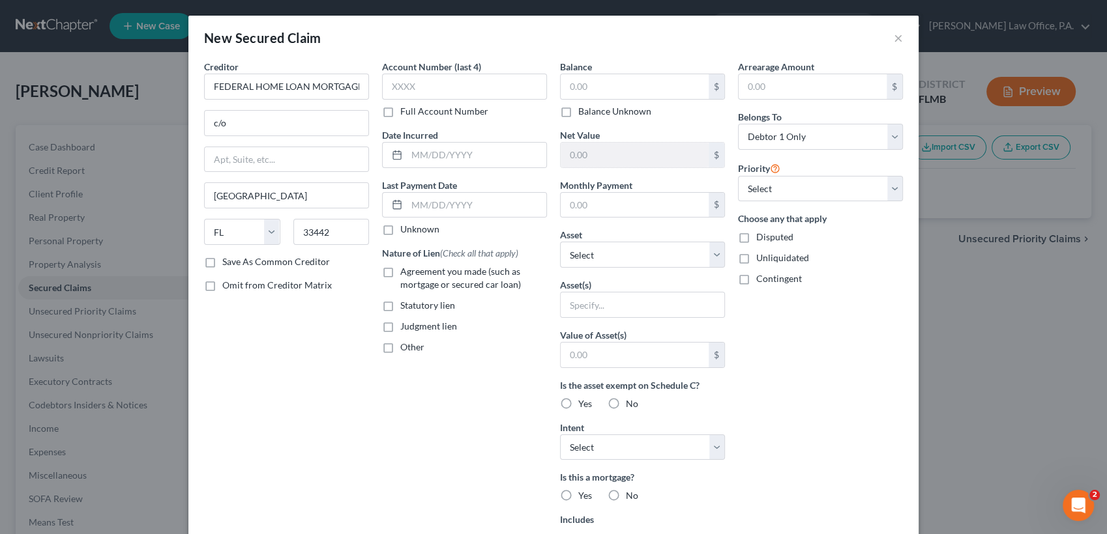
click at [266, 136] on div "Creditor * FEDERAL HOME LOAN MORTGAGE CORPORATION, AS TRUSTEE c/o [GEOGRAPHIC_D…" at bounding box center [286, 158] width 165 height 196
click at [266, 130] on input "c/o" at bounding box center [287, 123] width 164 height 25
paste input "[PERSON_NAME] & [PERSON_NAME], P.A., [STREET_ADDRESS]"
drag, startPoint x: 241, startPoint y: 122, endPoint x: 550, endPoint y: 214, distance: 322.3
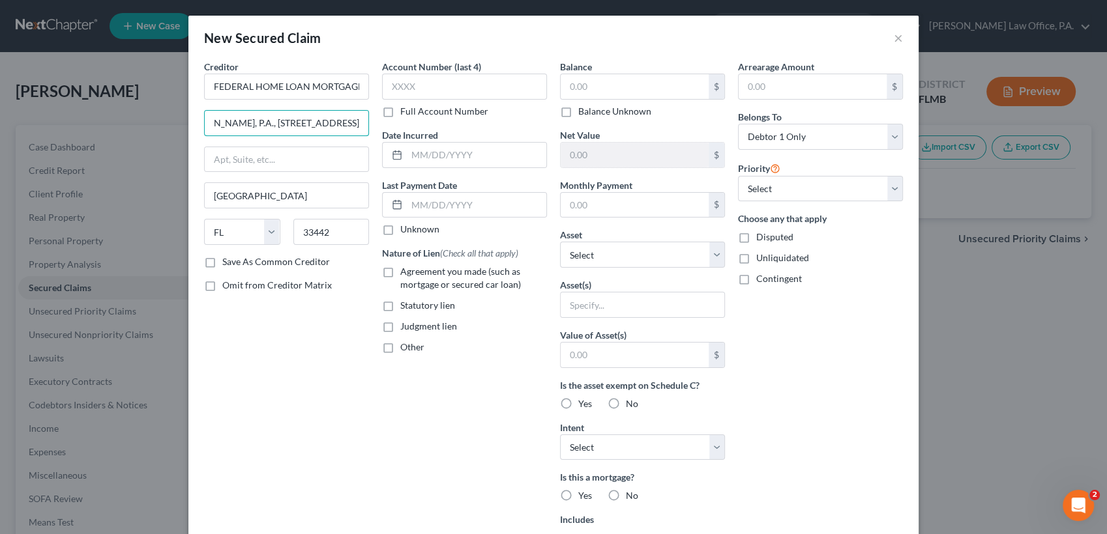
click at [550, 214] on div "Creditor * FEDERAL HOME LOAN MORTGAGE CORPORATION, AS TRUSTEE c/[PERSON_NAME] &…" at bounding box center [553, 350] width 712 height 581
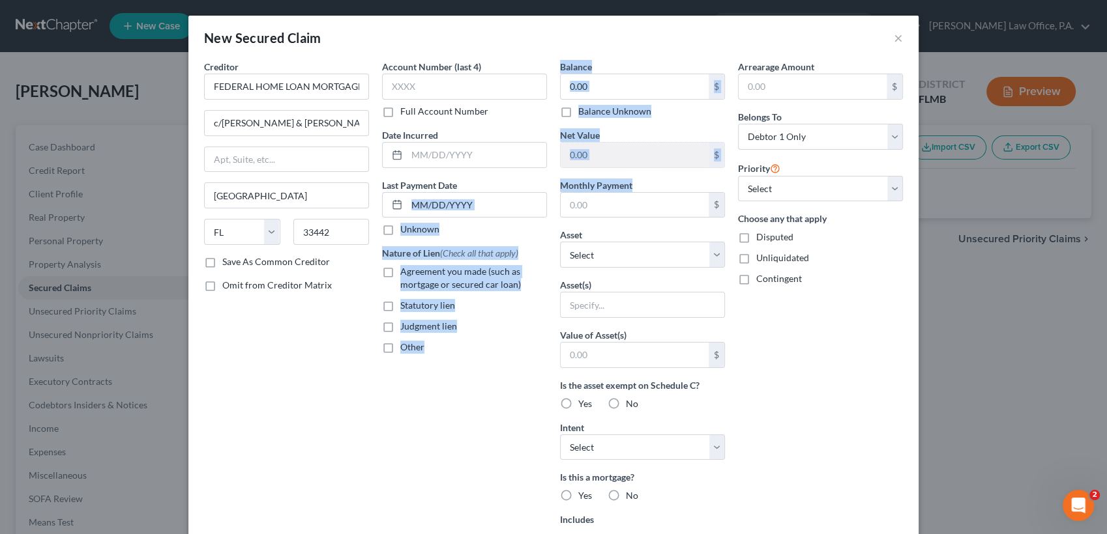
drag, startPoint x: 550, startPoint y: 214, endPoint x: 471, endPoint y: 168, distance: 91.4
click at [471, 168] on div "Creditor * FEDERAL HOME LOAN MORTGAGE CORPORATION, AS TRUSTEE c/[PERSON_NAME] &…" at bounding box center [553, 350] width 712 height 581
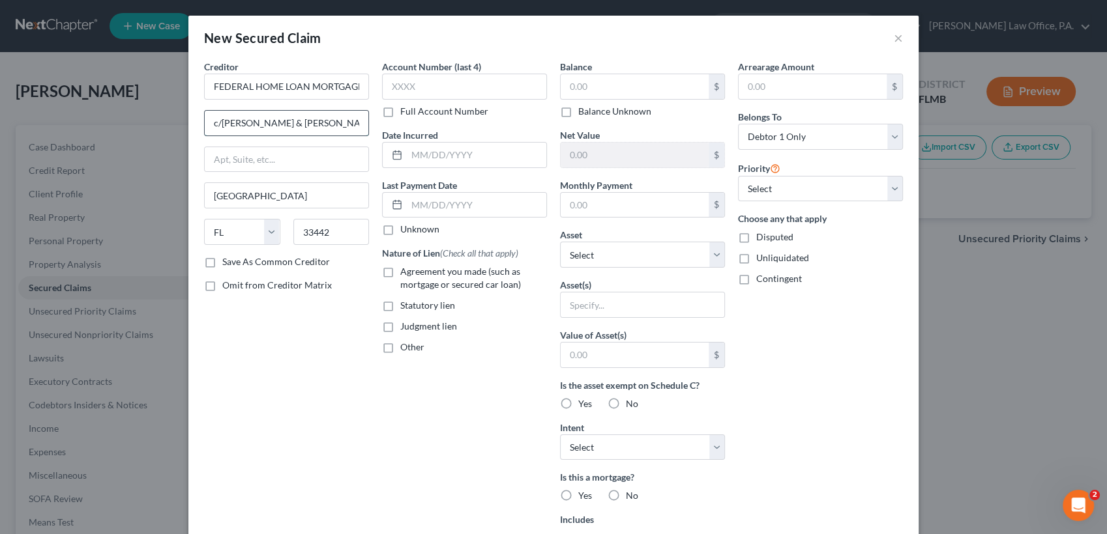
click at [288, 123] on input "c/[PERSON_NAME] & [PERSON_NAME], P.A., [STREET_ADDRESS]" at bounding box center [287, 123] width 164 height 25
drag, startPoint x: 310, startPoint y: 122, endPoint x: 452, endPoint y: 128, distance: 141.6
click at [452, 128] on div "Creditor * FEDERAL HOME LOAN MORTGAGE CORPORATION, AS TRUSTEE c/[PERSON_NAME] &…" at bounding box center [553, 350] width 712 height 581
type input "c/[PERSON_NAME] & [PERSON_NAME], P.A."
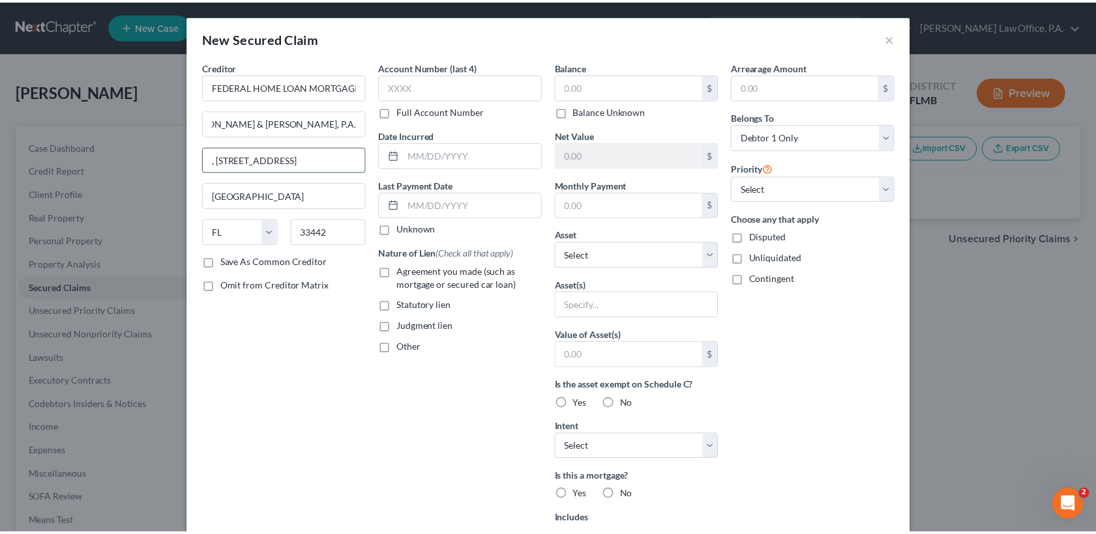
scroll to position [0, 0]
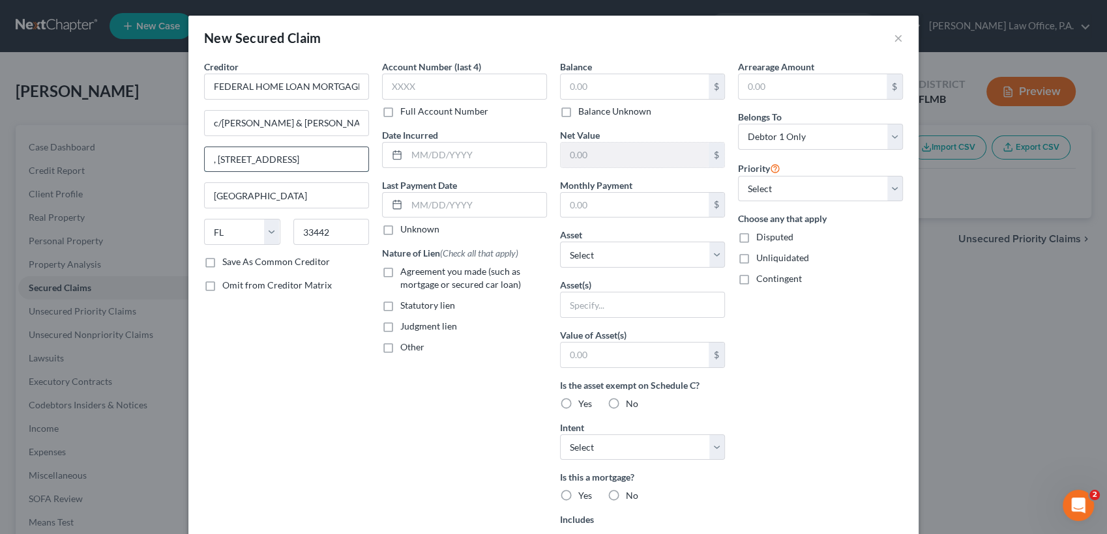
click at [214, 160] on input ", [STREET_ADDRESS]" at bounding box center [287, 159] width 164 height 25
click at [212, 160] on input ", [STREET_ADDRESS]" at bounding box center [287, 159] width 164 height 25
type input "[STREET_ADDRESS]"
click at [412, 282] on span "Agreement you made (such as mortgage or secured car loan)" at bounding box center [460, 278] width 121 height 24
click at [412, 274] on input "Agreement you made (such as mortgage or secured car loan)" at bounding box center [409, 269] width 8 height 8
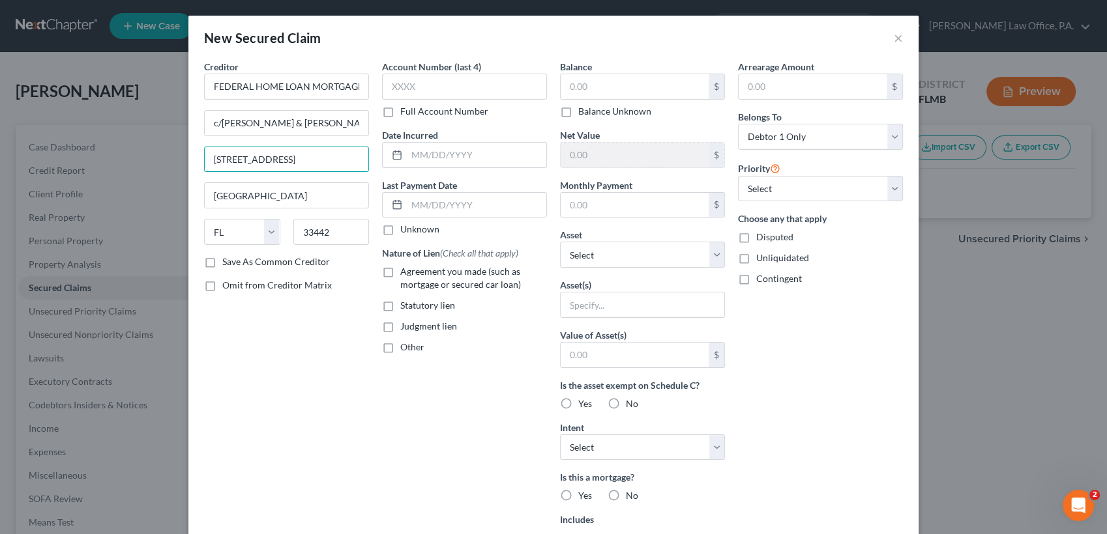
checkbox input "true"
click at [615, 79] on input "text" at bounding box center [635, 86] width 148 height 25
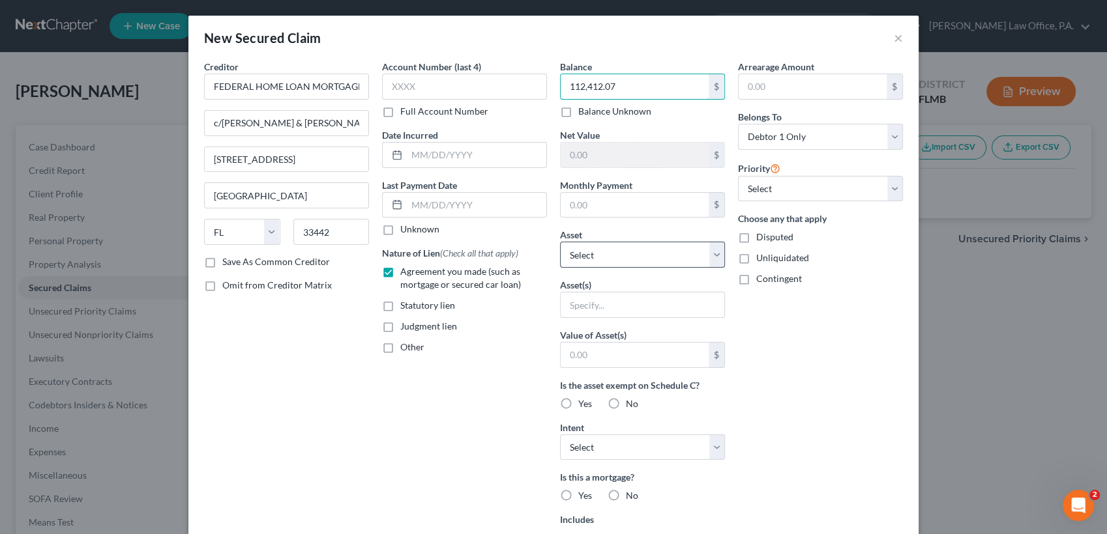
type input "112,412.07"
click at [639, 263] on select "Select Other Multiple Assets [STREET_ADDRESS] - $191600.0" at bounding box center [642, 255] width 165 height 26
select select "2"
click at [560, 242] on select "Select Other Multiple Assets [STREET_ADDRESS] - $191600.0" at bounding box center [642, 255] width 165 height 26
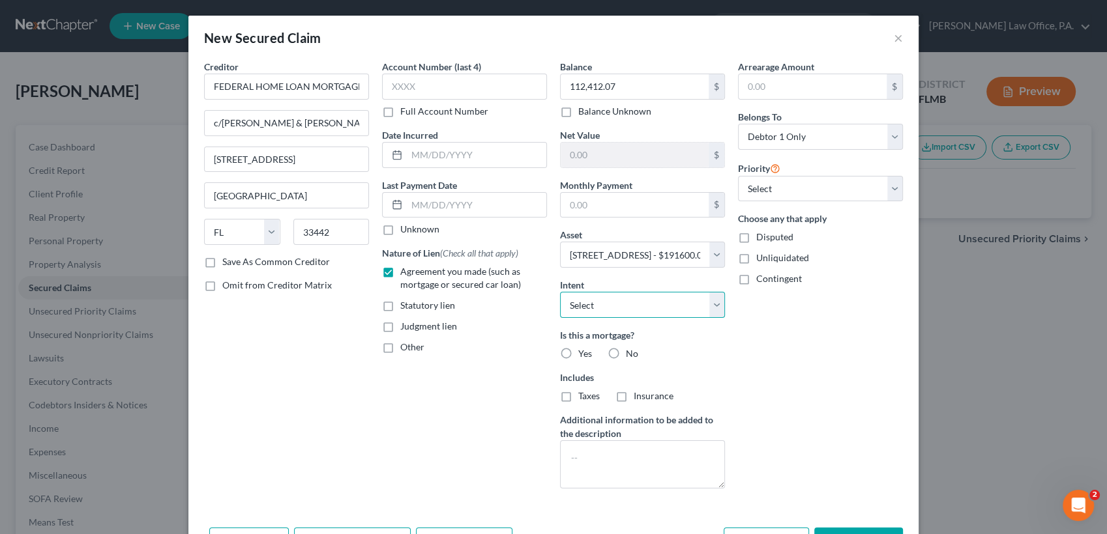
click at [620, 311] on select "Select Surrender Redeem Reaffirm Avoid Other" at bounding box center [642, 305] width 165 height 26
select select "2"
click at [560, 292] on select "Select Surrender Redeem Reaffirm Avoid Other" at bounding box center [642, 305] width 165 height 26
click at [578, 353] on label "Yes" at bounding box center [585, 353] width 14 height 13
click at [583, 353] on input "Yes" at bounding box center [587, 351] width 8 height 8
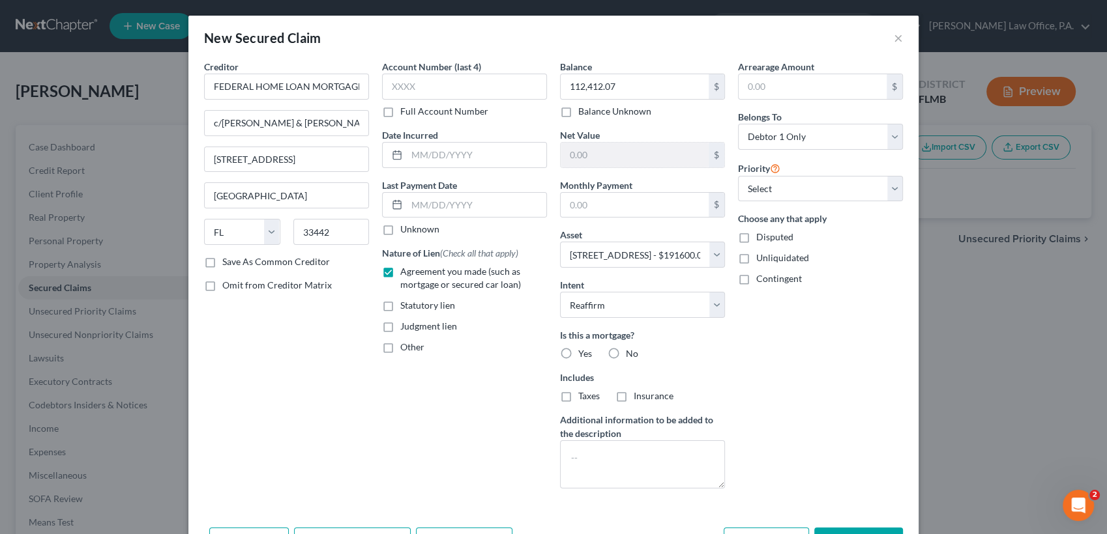
radio input "true"
click at [578, 394] on label "Taxes" at bounding box center [589, 396] width 22 height 13
click at [583, 394] on input "Taxes" at bounding box center [587, 394] width 8 height 8
checkbox input "true"
click at [634, 398] on label "Insurance" at bounding box center [654, 396] width 40 height 13
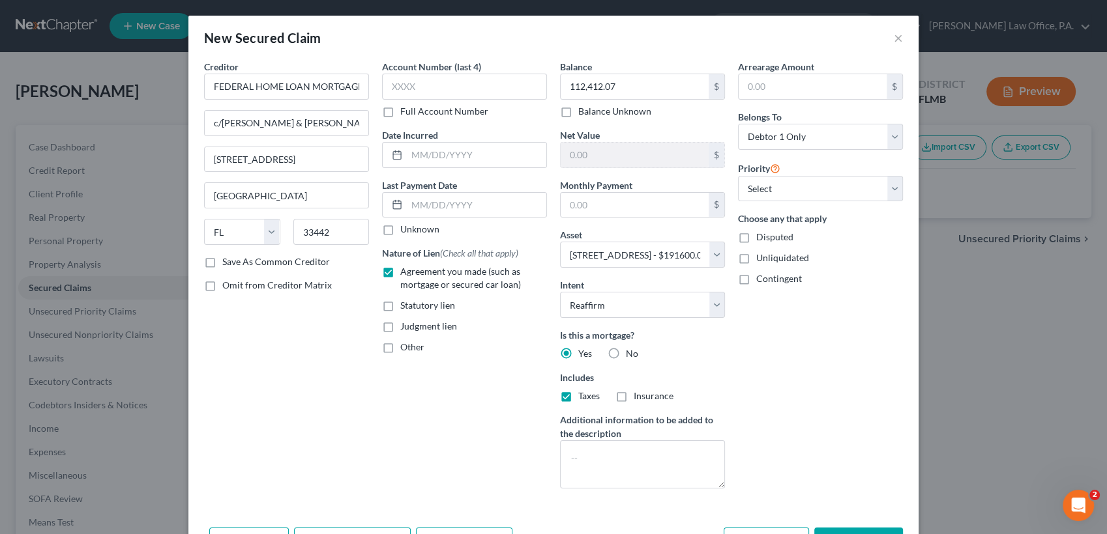
click at [639, 398] on input "Insurance" at bounding box center [643, 394] width 8 height 8
checkbox input "true"
click at [810, 190] on select "Select 1st 2nd 3rd 4th 5th 6th 7th 8th 9th 10th 11th 12th 13th 14th 15th 16th 1…" at bounding box center [820, 189] width 165 height 26
select select "0"
click at [738, 176] on select "Select 1st 2nd 3rd 4th 5th 6th 7th 8th 9th 10th 11th 12th 13th 14th 15th 16th 1…" at bounding box center [820, 189] width 165 height 26
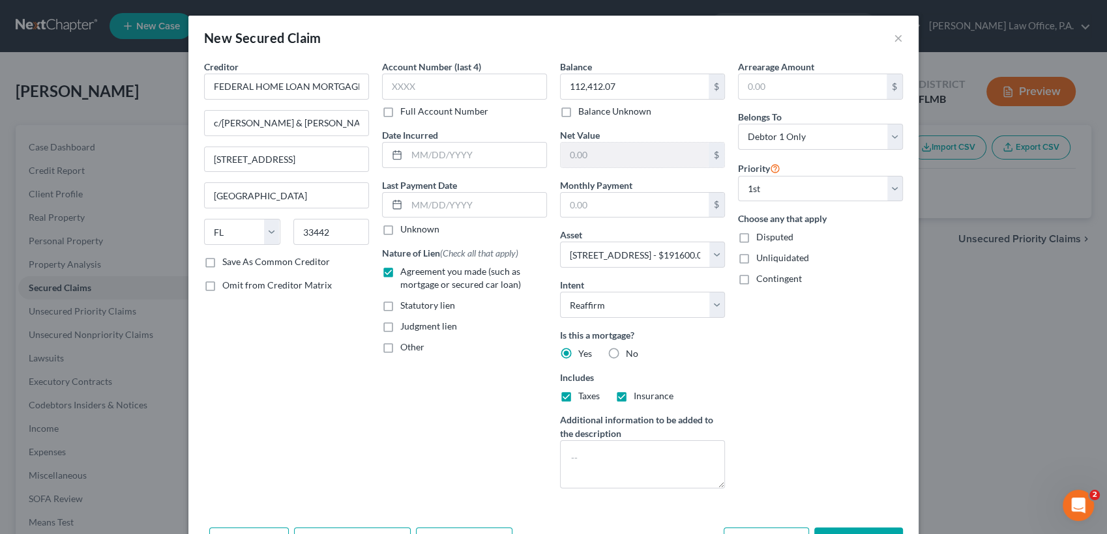
click at [845, 512] on div "Add Action Add Notice Address Add Co-Debtor Cancel Save & New Save & Close" at bounding box center [553, 544] width 730 height 43
click at [845, 512] on button "Save & Close" at bounding box center [858, 541] width 89 height 27
select select
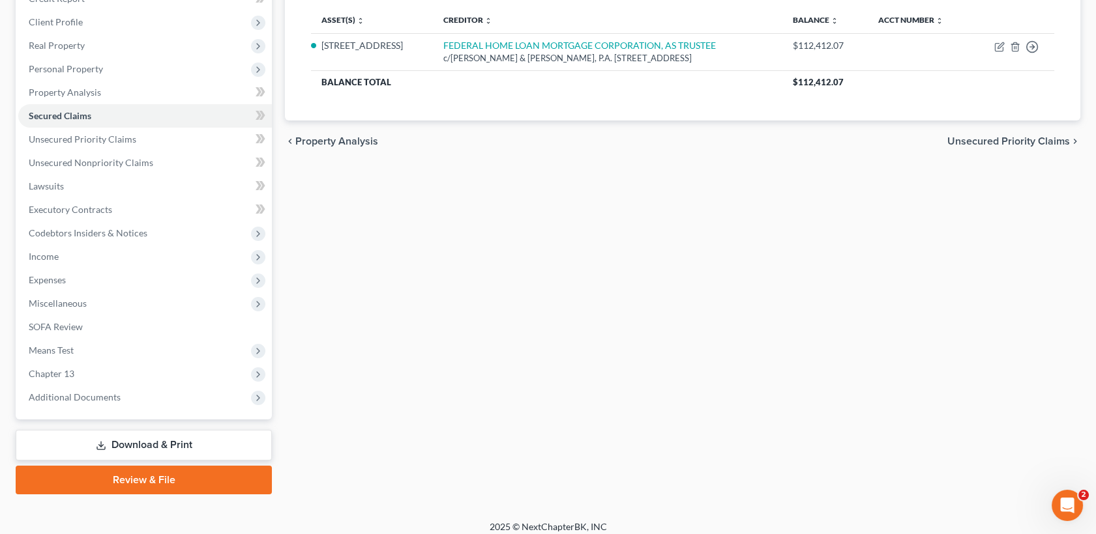
scroll to position [181, 0]
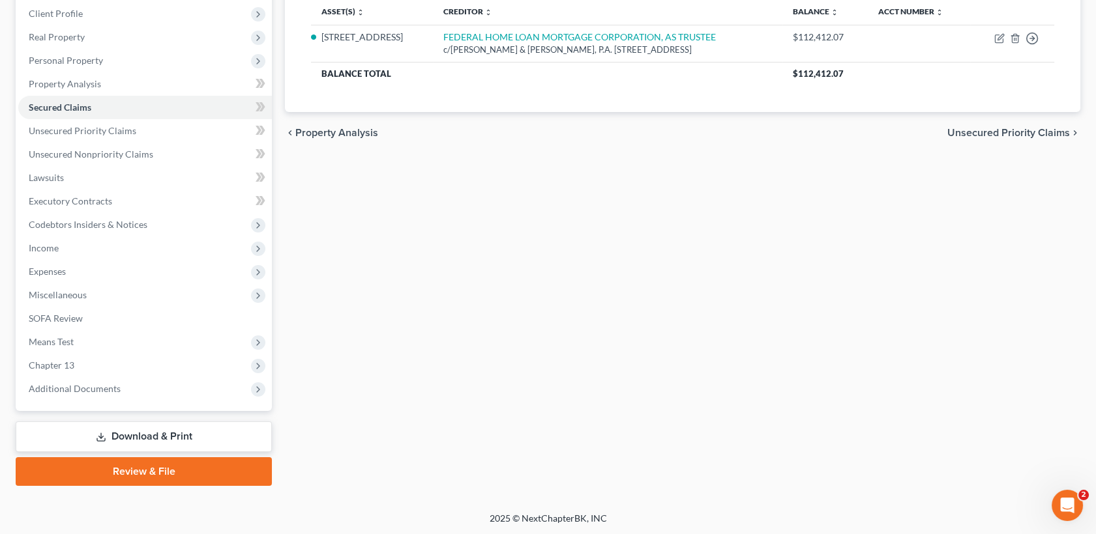
click at [171, 430] on link "Download & Print" at bounding box center [144, 437] width 256 height 31
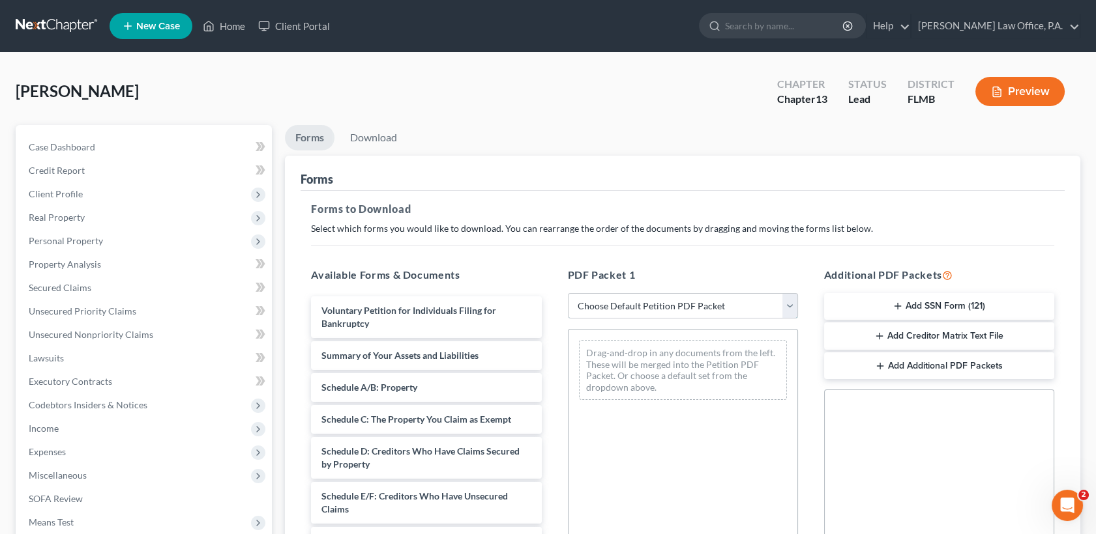
click at [619, 304] on select "Choose Default Petition PDF Packet Complete Bankruptcy Petition (all forms and …" at bounding box center [683, 306] width 230 height 26
select select "1"
click at [568, 293] on select "Choose Default Petition PDF Packet Complete Bankruptcy Petition (all forms and …" at bounding box center [683, 306] width 230 height 26
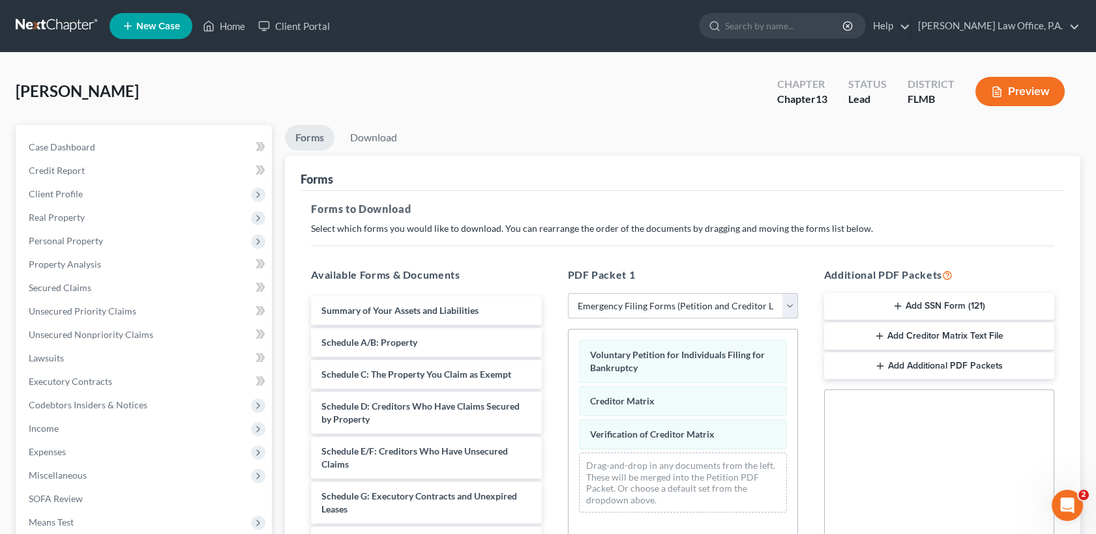
scroll to position [269, 0]
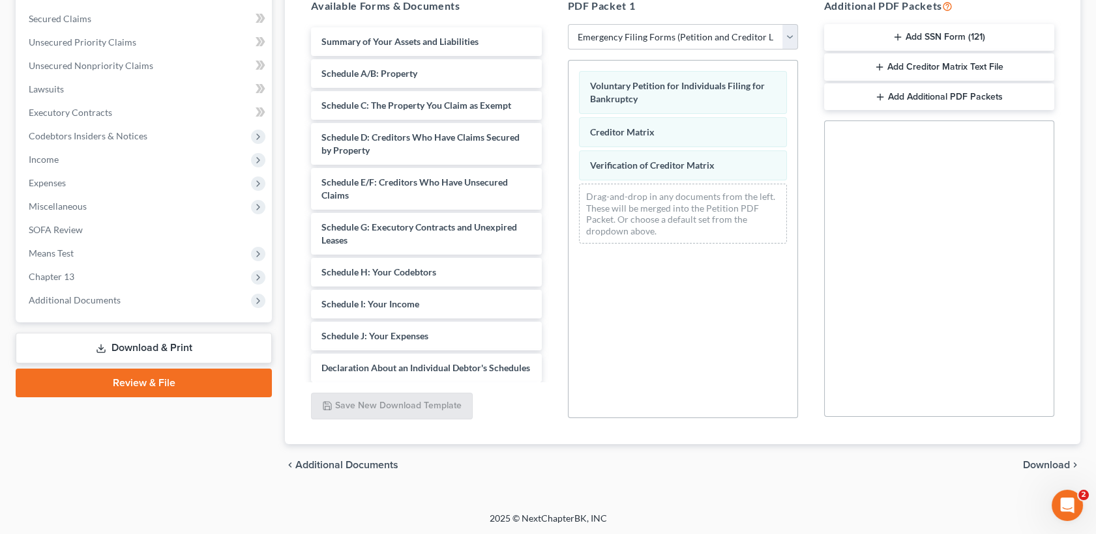
click at [972, 32] on button "Add SSN Form (121)" at bounding box center [939, 37] width 230 height 27
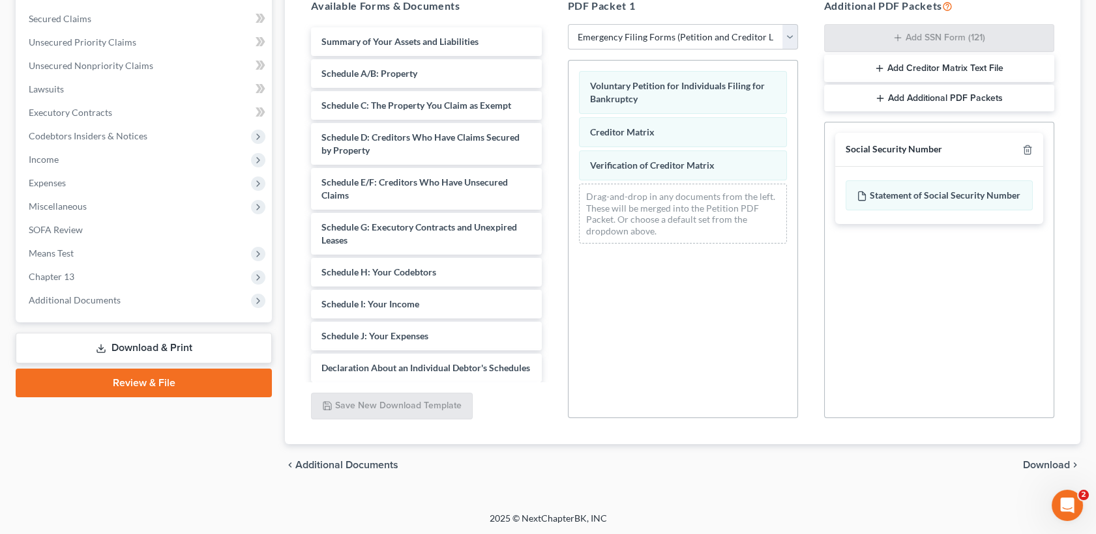
click at [980, 62] on button "Add Creditor Matrix Text File" at bounding box center [939, 68] width 230 height 27
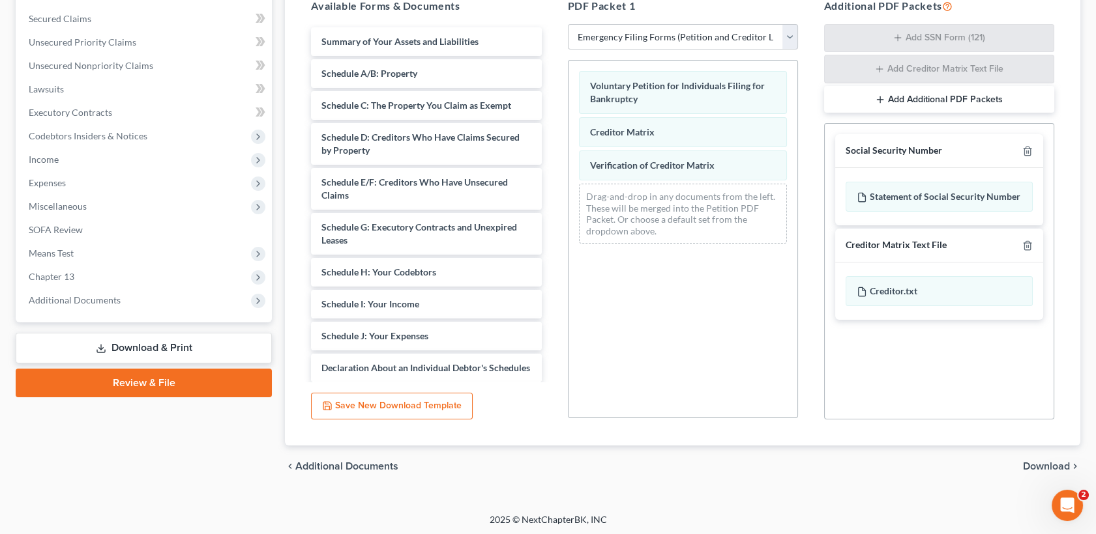
click at [1058, 463] on span "Download" at bounding box center [1046, 466] width 47 height 10
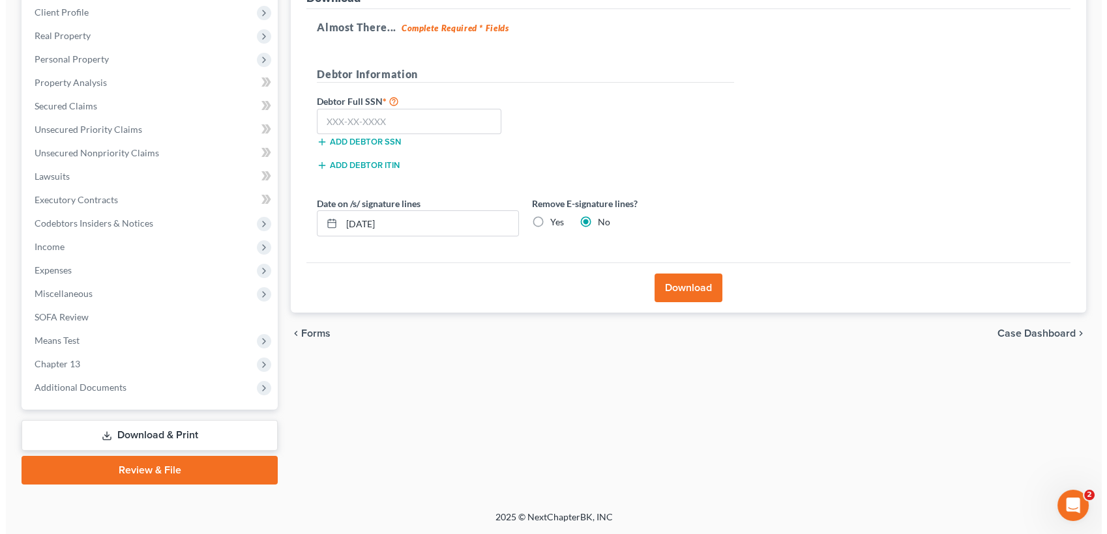
scroll to position [181, 0]
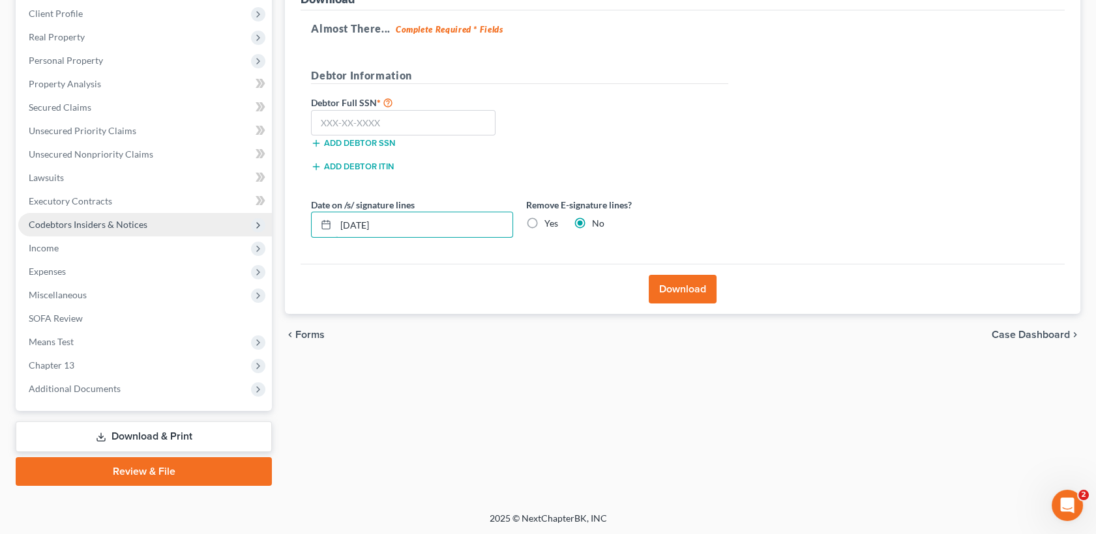
drag, startPoint x: 444, startPoint y: 223, endPoint x: 201, endPoint y: 232, distance: 243.3
click at [201, 232] on div "Petition Navigation Case Dashboard Payments Invoices Payments Payments Credit R…" at bounding box center [547, 216] width 1077 height 542
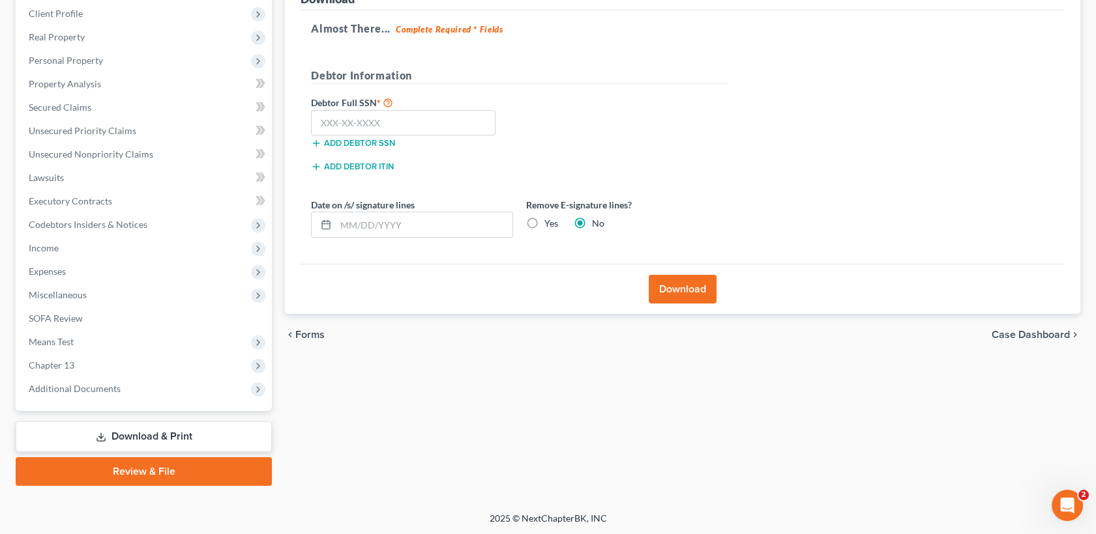
click at [544, 224] on label "Yes" at bounding box center [551, 223] width 14 height 13
click at [549, 224] on input "Yes" at bounding box center [553, 221] width 8 height 8
radio input "true"
radio input "false"
click at [690, 293] on button "Download" at bounding box center [683, 289] width 68 height 29
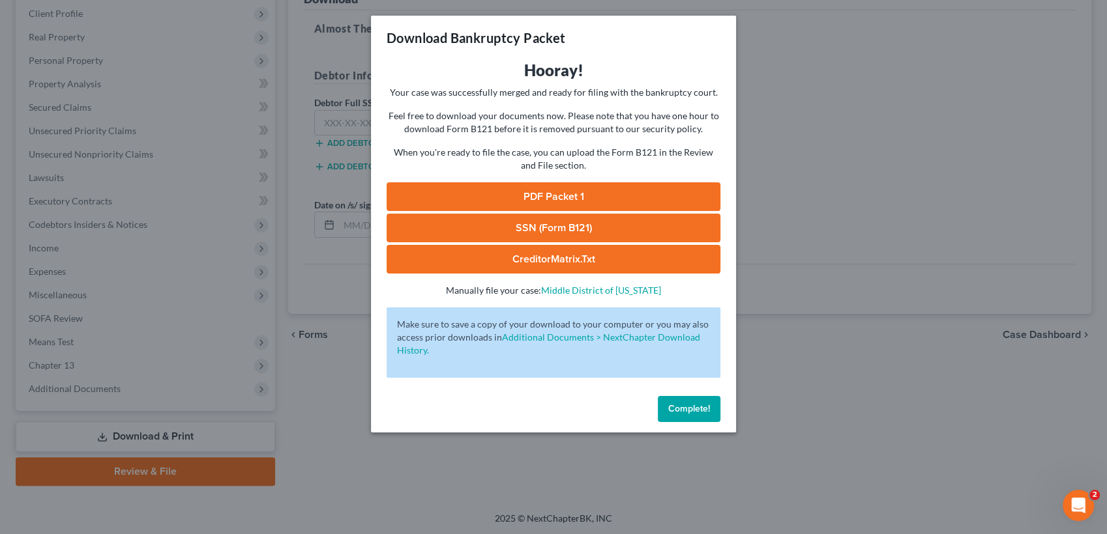
click at [583, 257] on link "CreditorMatrix.txt" at bounding box center [554, 259] width 334 height 29
click at [589, 227] on link "SSN (Form B121)" at bounding box center [554, 228] width 334 height 29
click at [561, 190] on link "PDF Packet 1" at bounding box center [554, 197] width 334 height 29
